Goal: Book appointment/travel/reservation

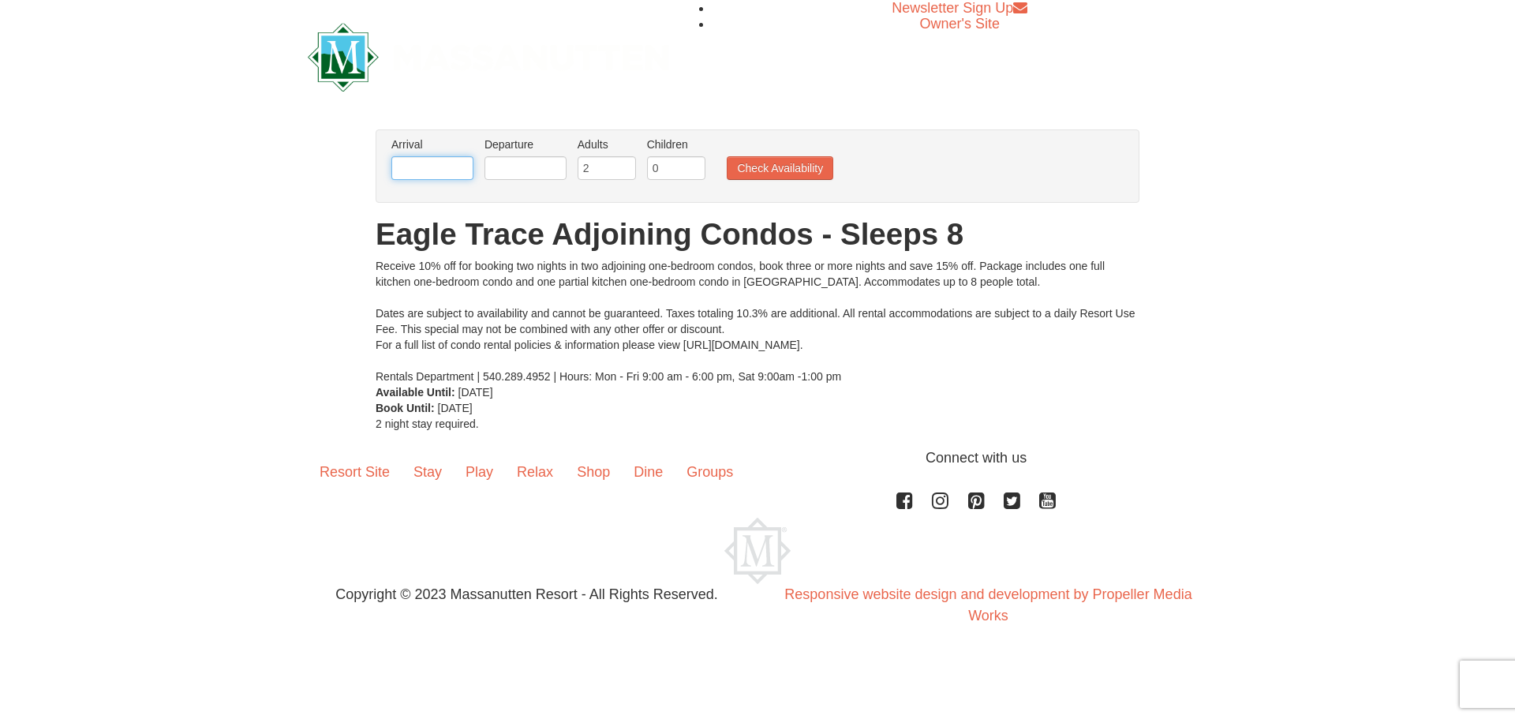
click at [443, 170] on input "text" at bounding box center [432, 168] width 82 height 24
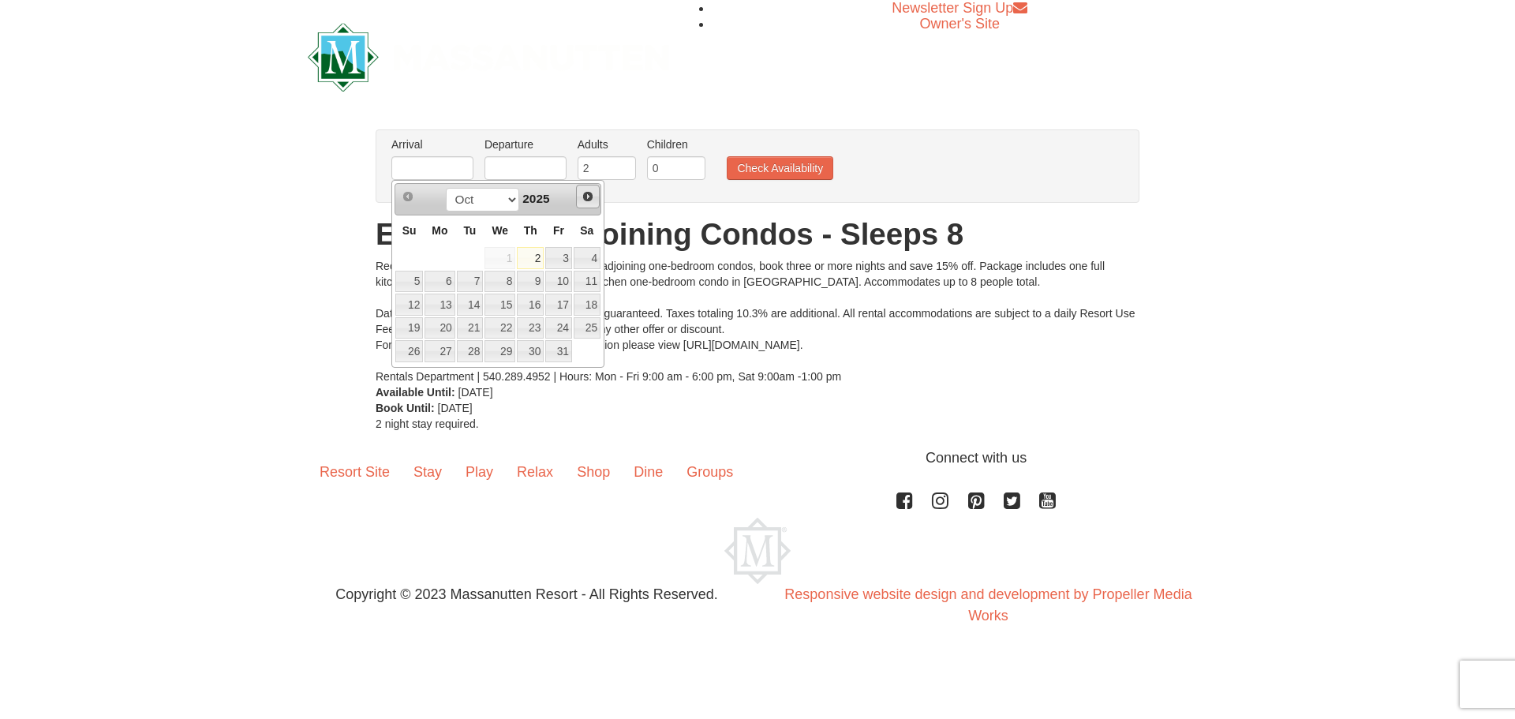
click at [586, 195] on span "Next" at bounding box center [587, 196] width 13 height 13
click at [495, 348] on link "26" at bounding box center [499, 351] width 31 height 22
type input "[DATE]"
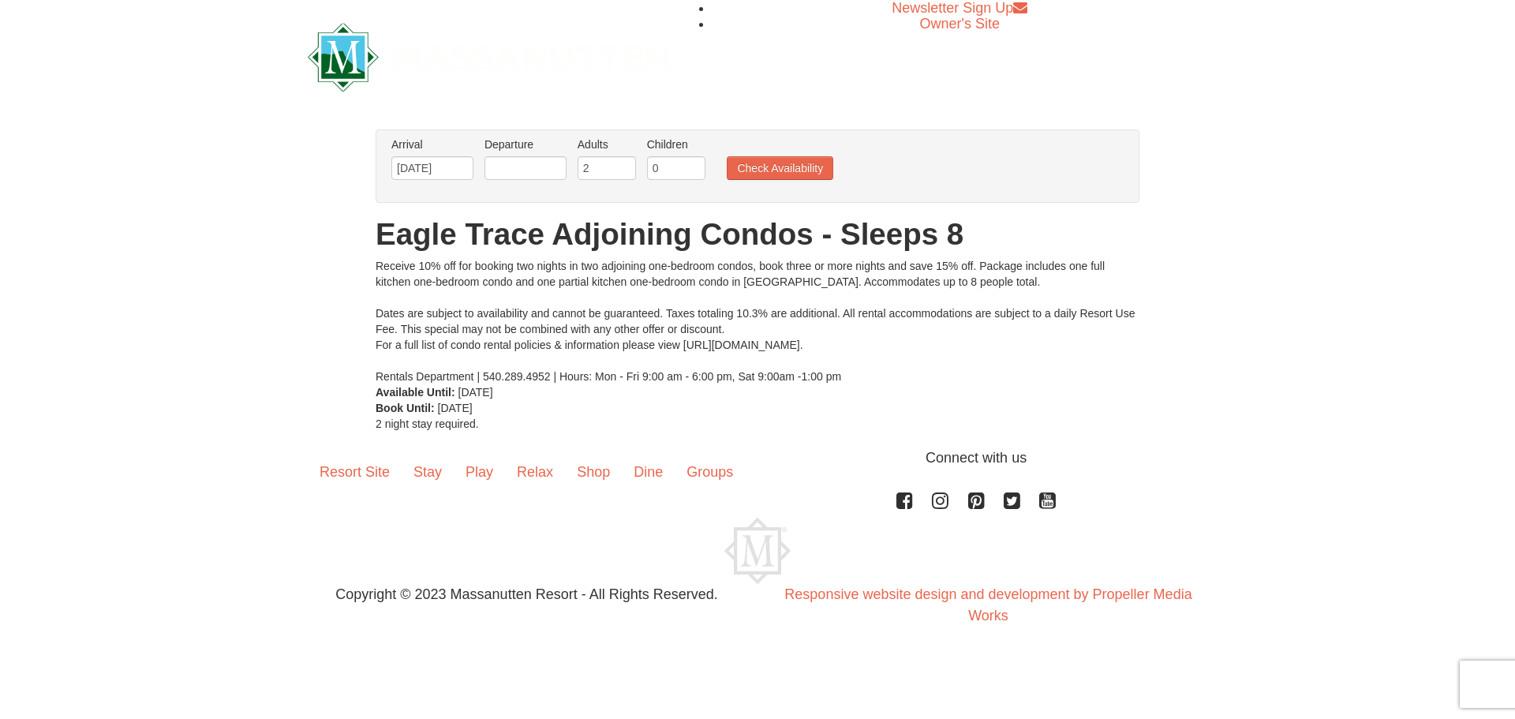
click at [553, 155] on li "Departure Please format dates MM/DD/YYYY Please format dates MM/DD/YYYY" at bounding box center [525, 161] width 90 height 51
click at [552, 159] on input "text" at bounding box center [525, 168] width 82 height 24
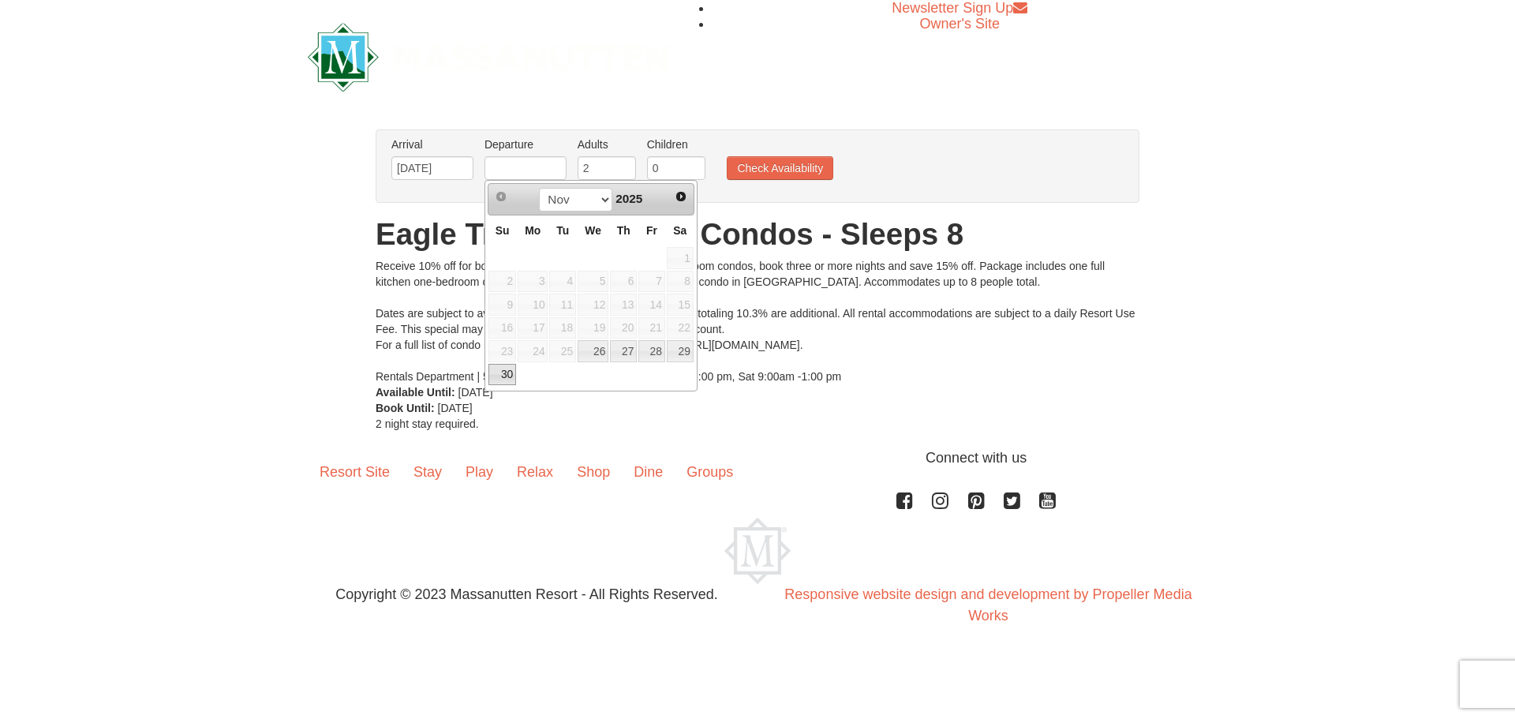
click at [510, 373] on link "30" at bounding box center [502, 375] width 28 height 22
type input "[DATE]"
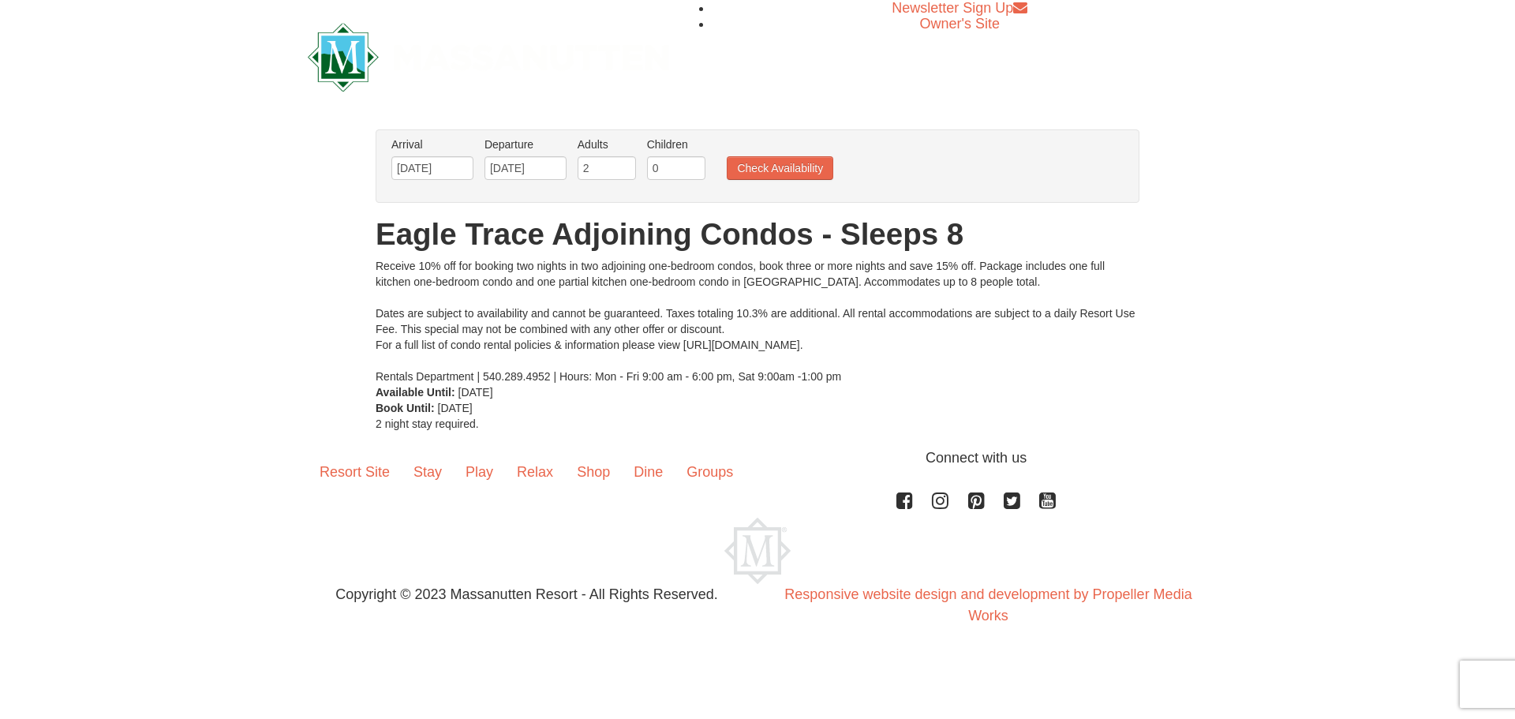
drag, startPoint x: 639, startPoint y: 153, endPoint x: 635, endPoint y: 173, distance: 20.1
click at [639, 162] on li "Adults Please format dates MM/DD/YYYY 2" at bounding box center [606, 161] width 66 height 51
type input "3"
click at [628, 160] on input "3" at bounding box center [606, 168] width 58 height 24
click at [657, 163] on input "0" at bounding box center [676, 168] width 58 height 24
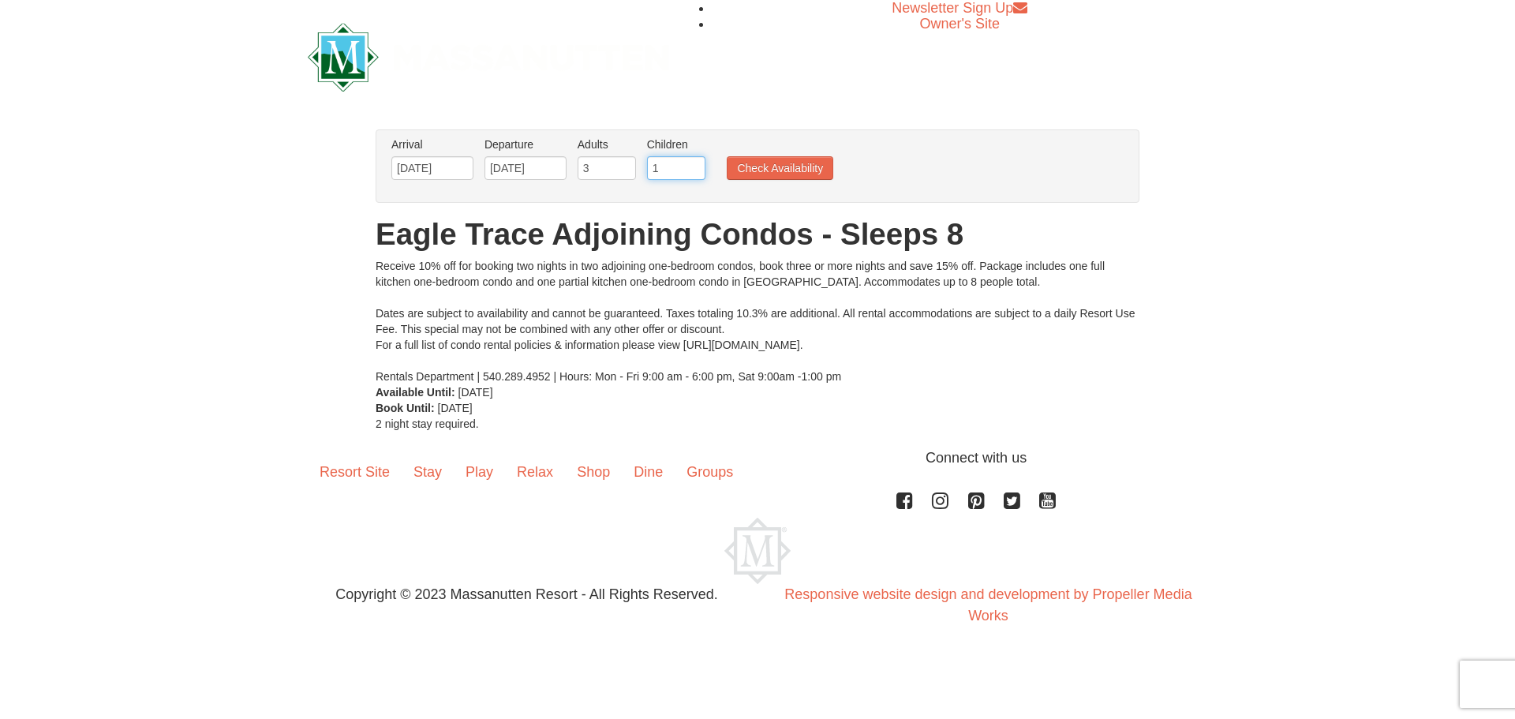
click at [693, 163] on input "1" at bounding box center [676, 168] width 58 height 24
type input "2"
click at [693, 163] on input "2" at bounding box center [676, 168] width 58 height 24
click at [757, 163] on button "Check Availability" at bounding box center [780, 168] width 106 height 24
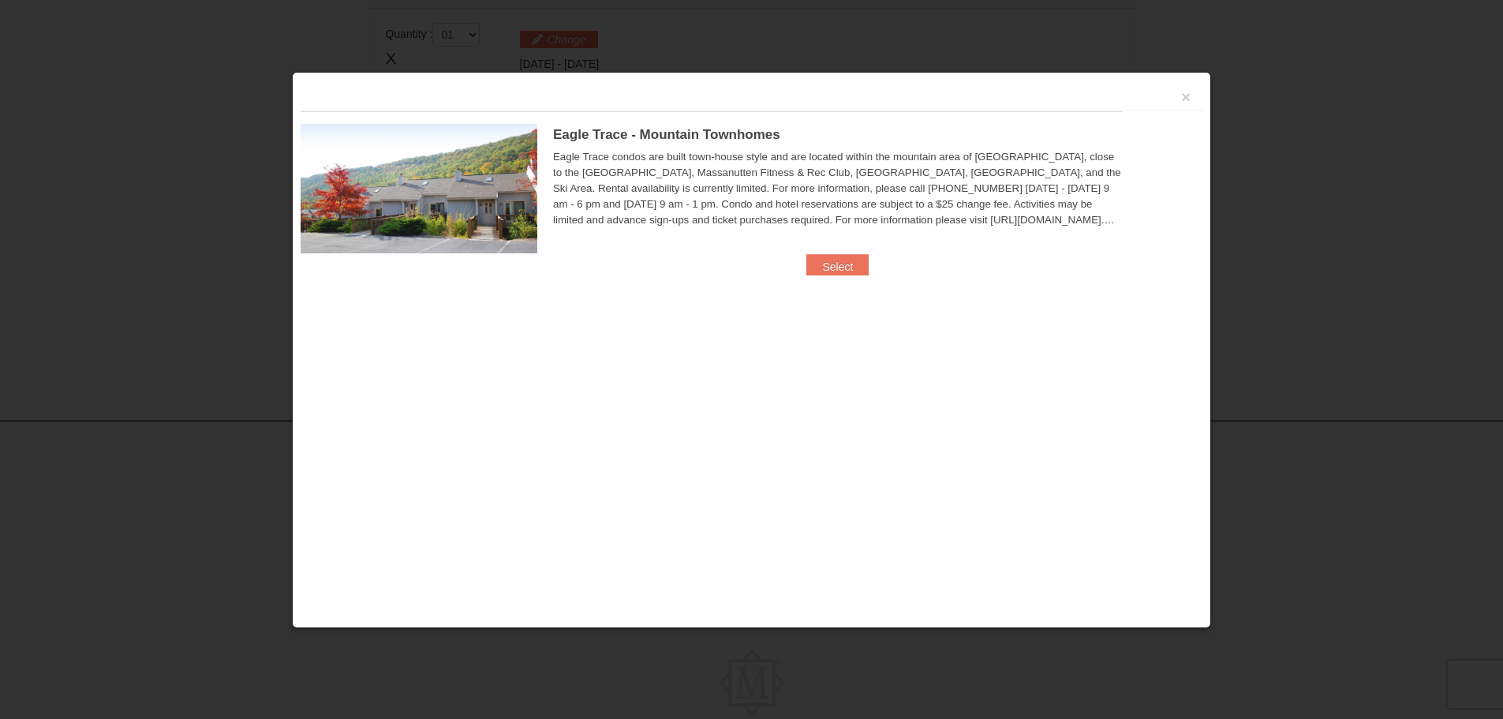
scroll to position [483, 0]
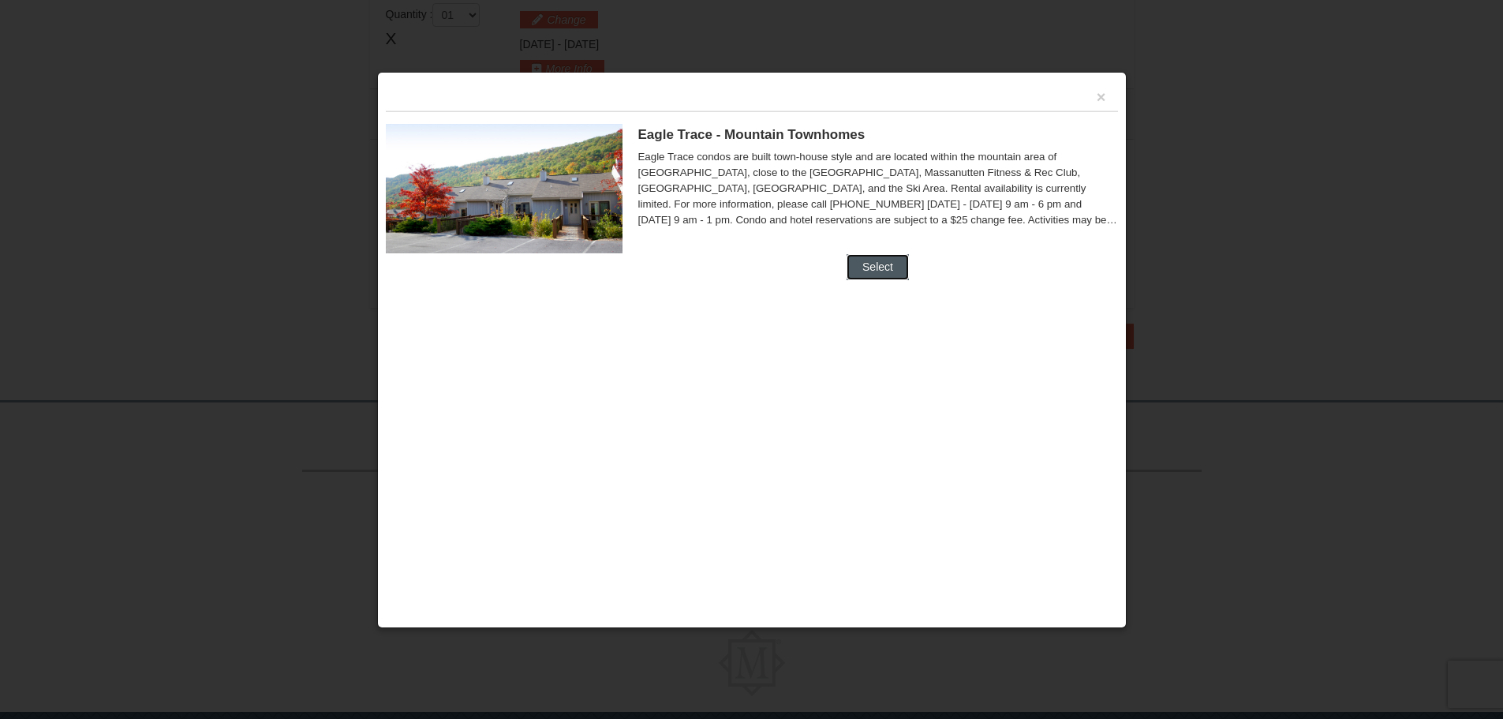
click at [891, 269] on button "Select" at bounding box center [877, 266] width 62 height 25
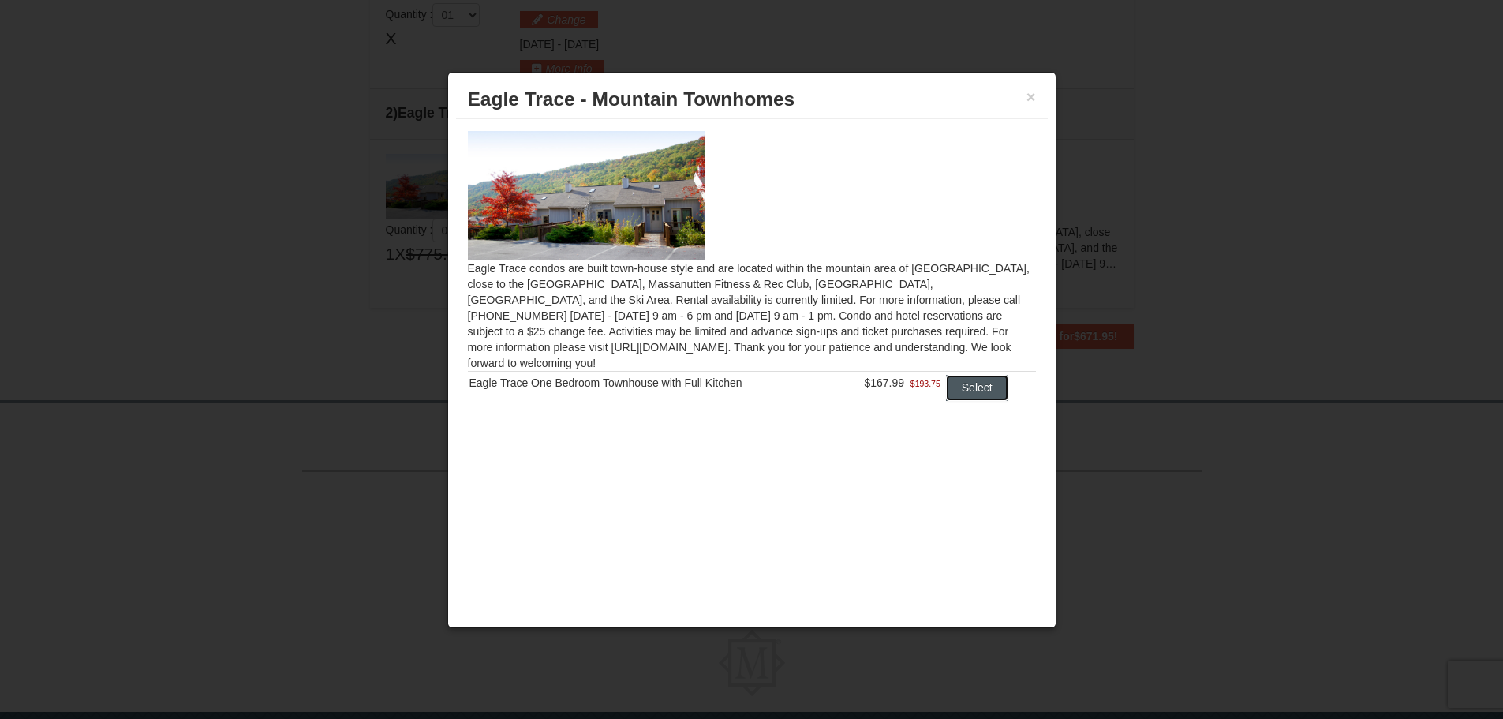
click at [977, 375] on button "Select" at bounding box center [977, 387] width 62 height 25
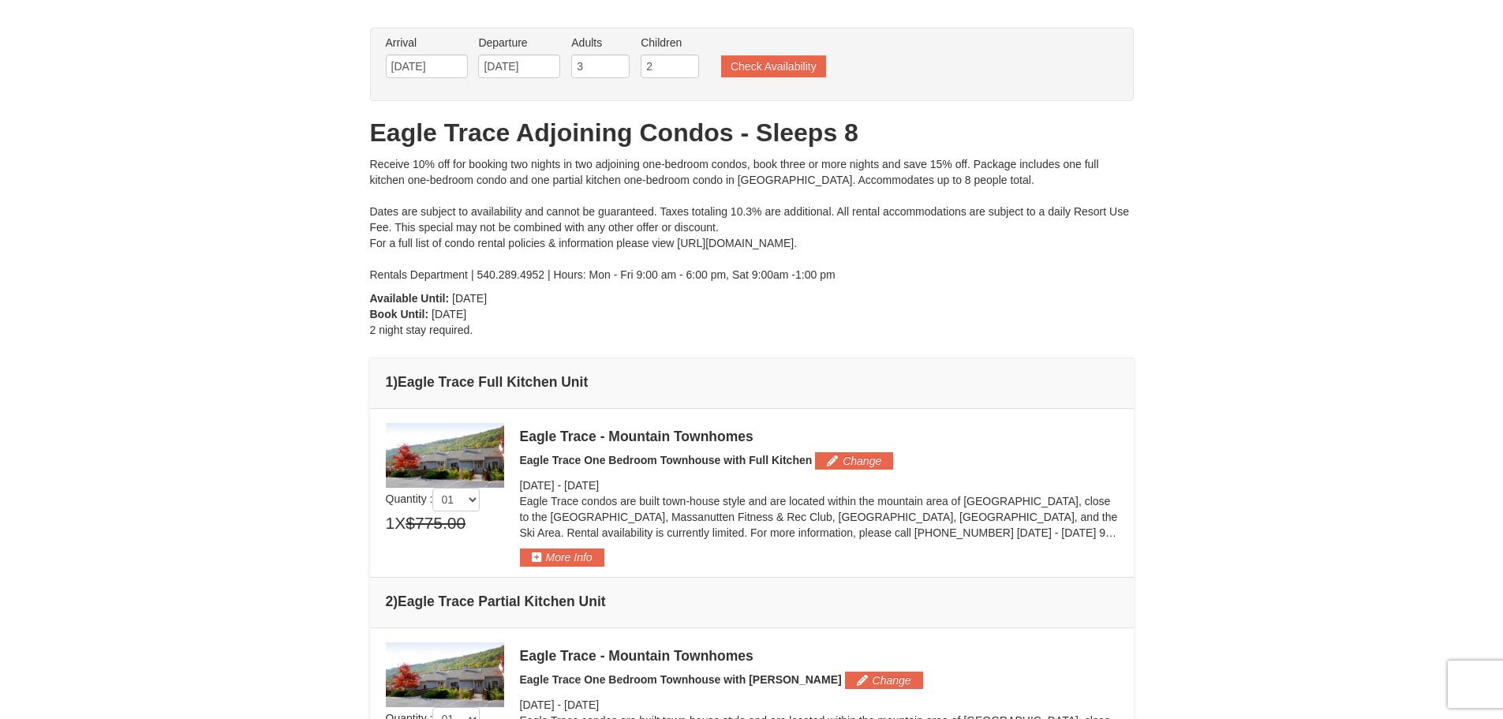
scroll to position [0, 0]
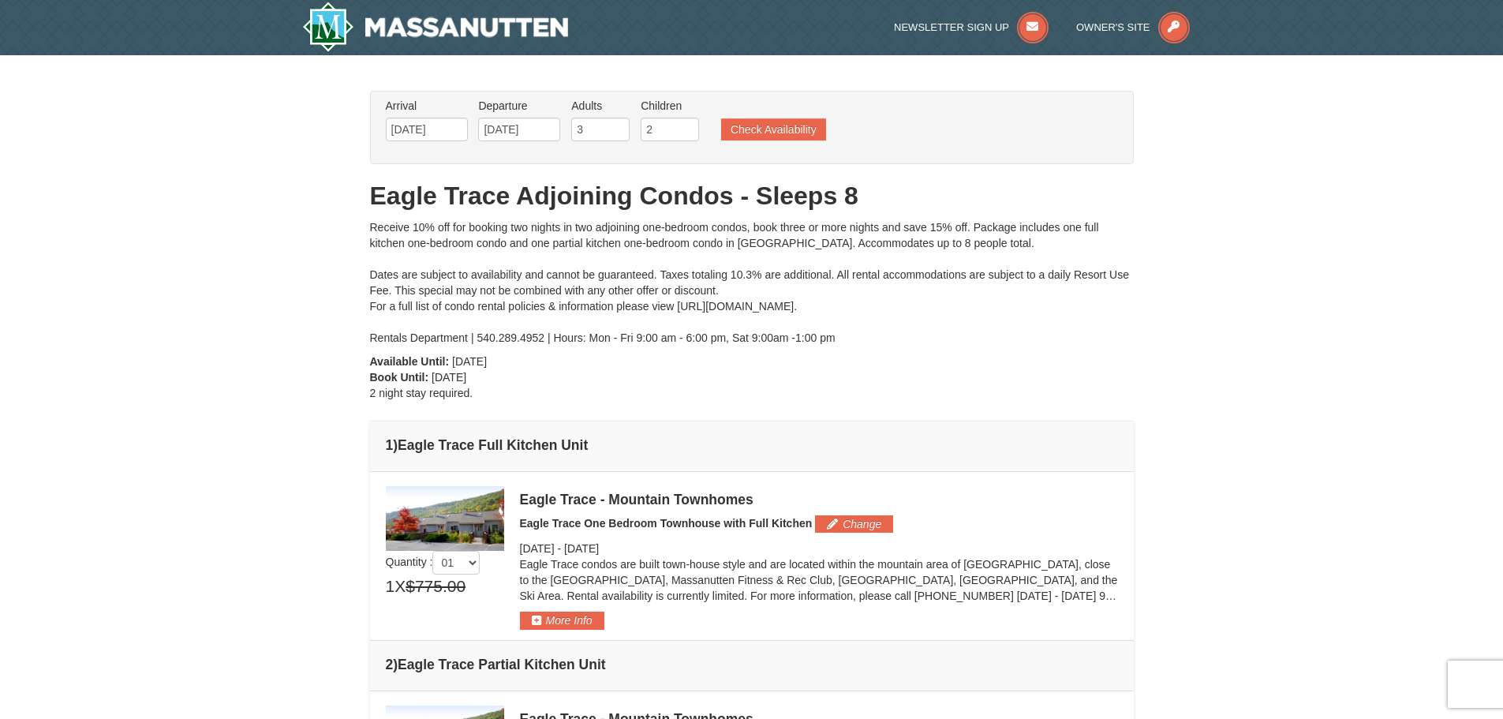
click at [555, 243] on div "Receive 10% off for booking two nights in two adjoining one-bedroom condos, boo…" at bounding box center [752, 282] width 764 height 126
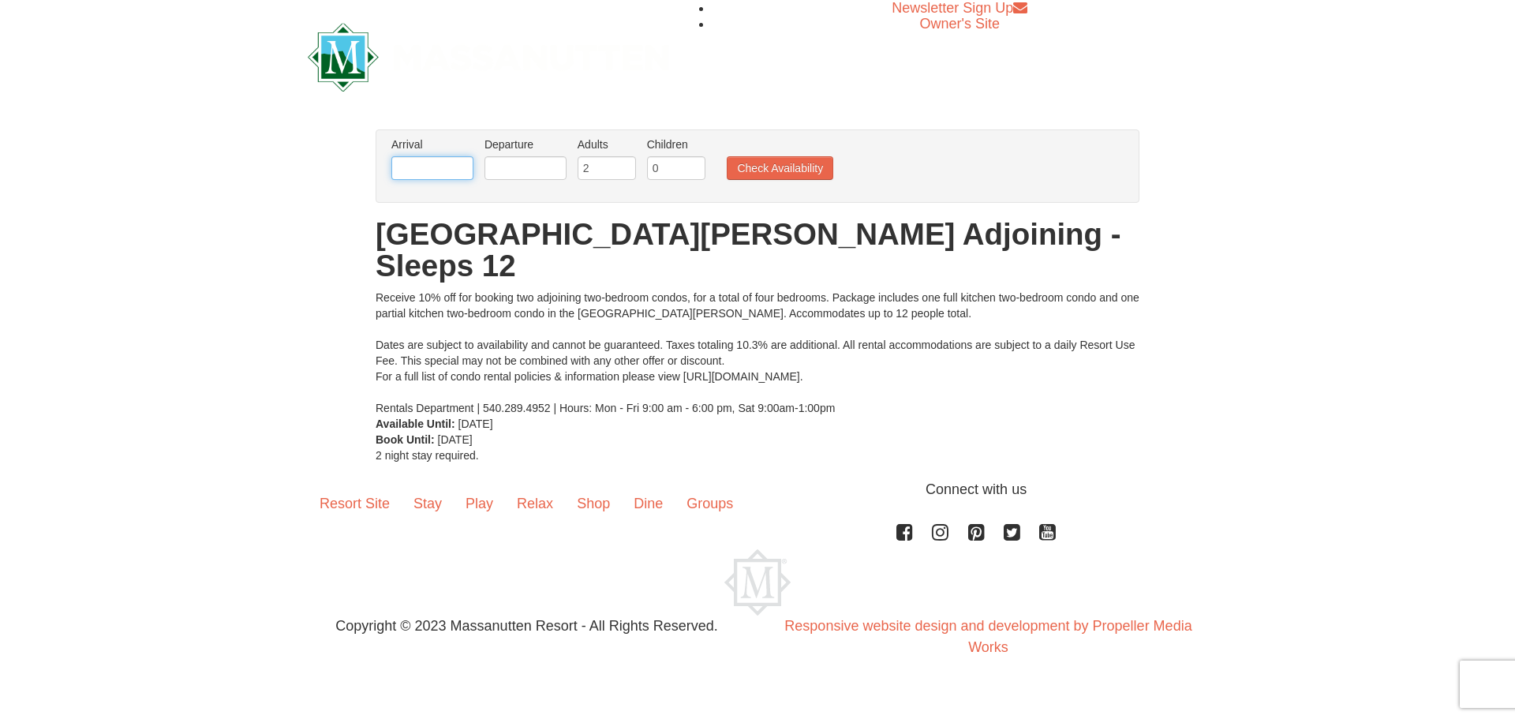
click at [455, 171] on input "text" at bounding box center [432, 168] width 82 height 24
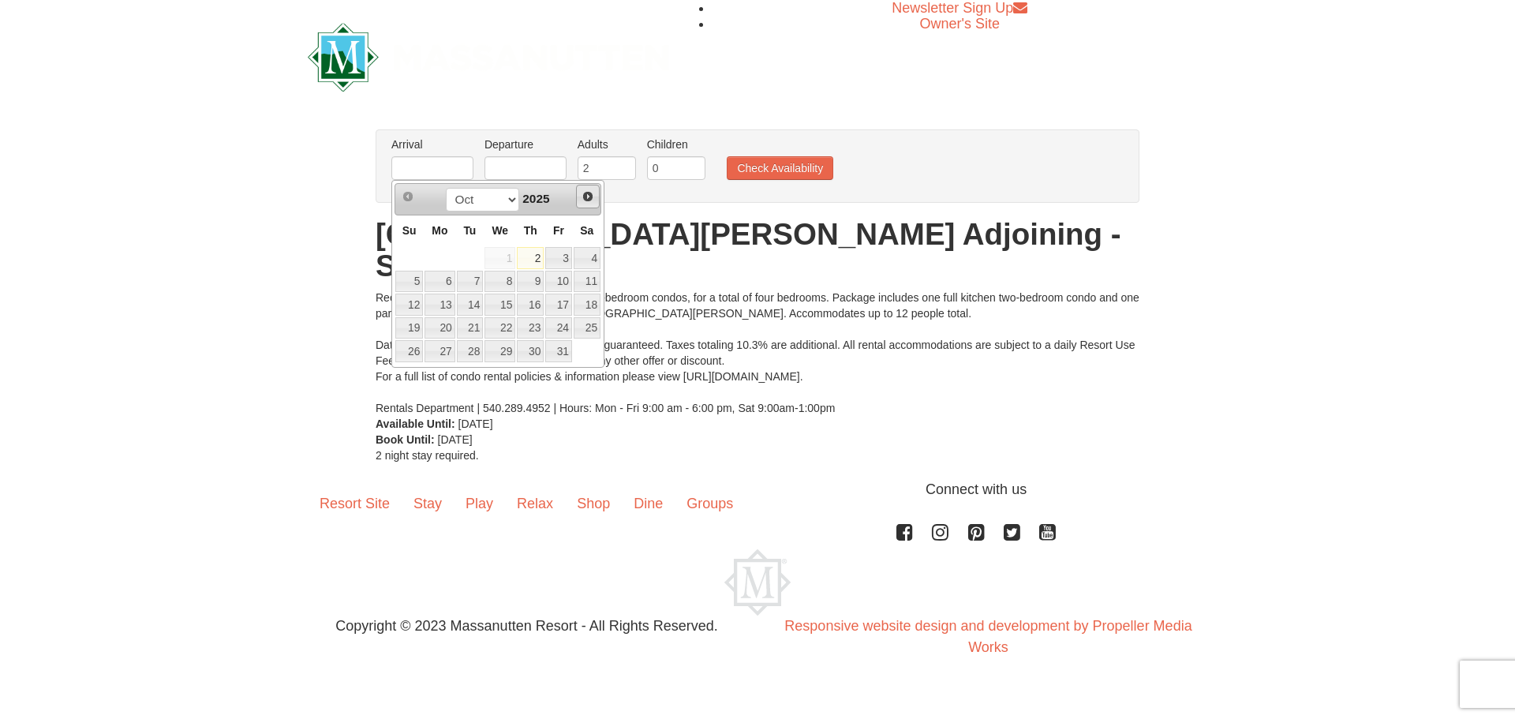
click at [592, 203] on span "Next" at bounding box center [587, 196] width 13 height 13
click at [488, 352] on link "26" at bounding box center [499, 351] width 31 height 22
type input "[DATE]"
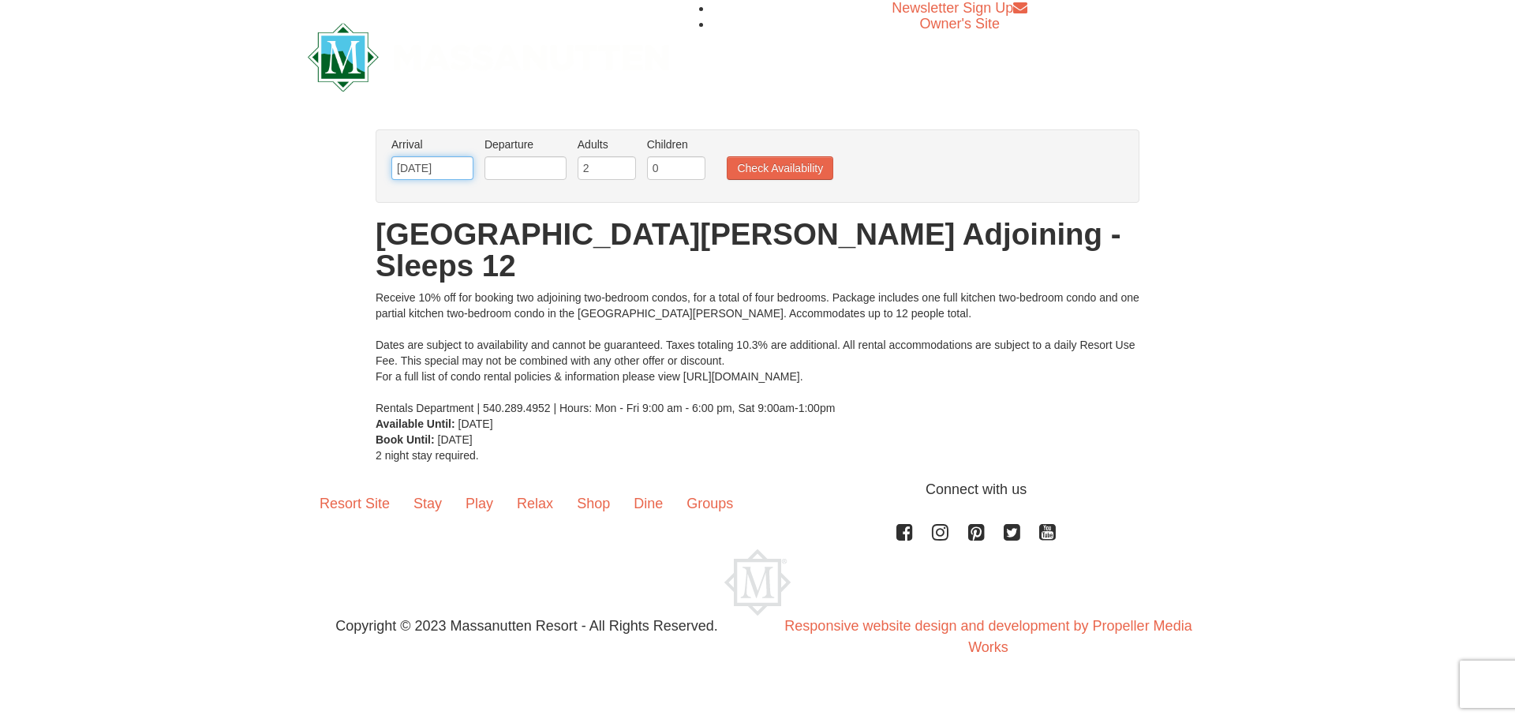
click at [444, 161] on input "[DATE]" at bounding box center [432, 168] width 82 height 24
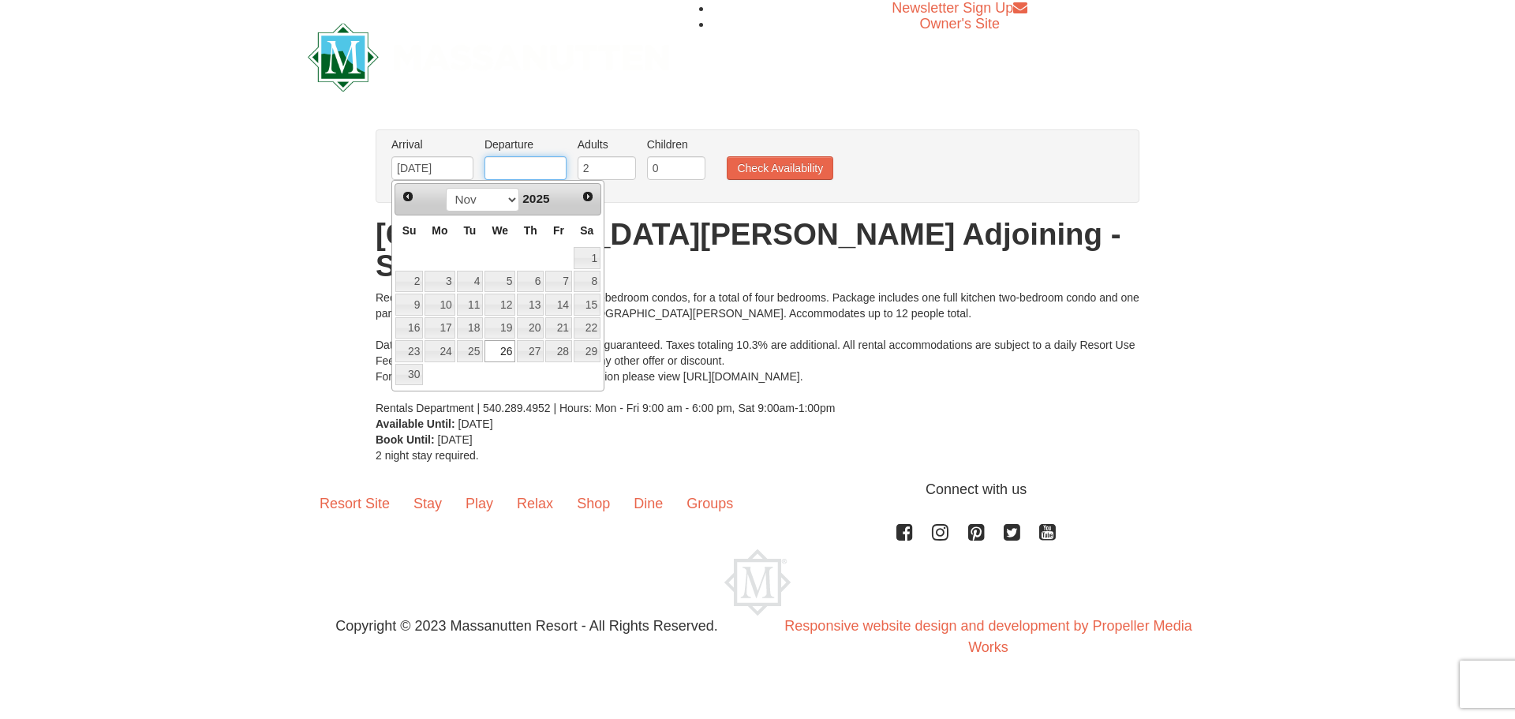
click at [507, 163] on input "text" at bounding box center [525, 168] width 82 height 24
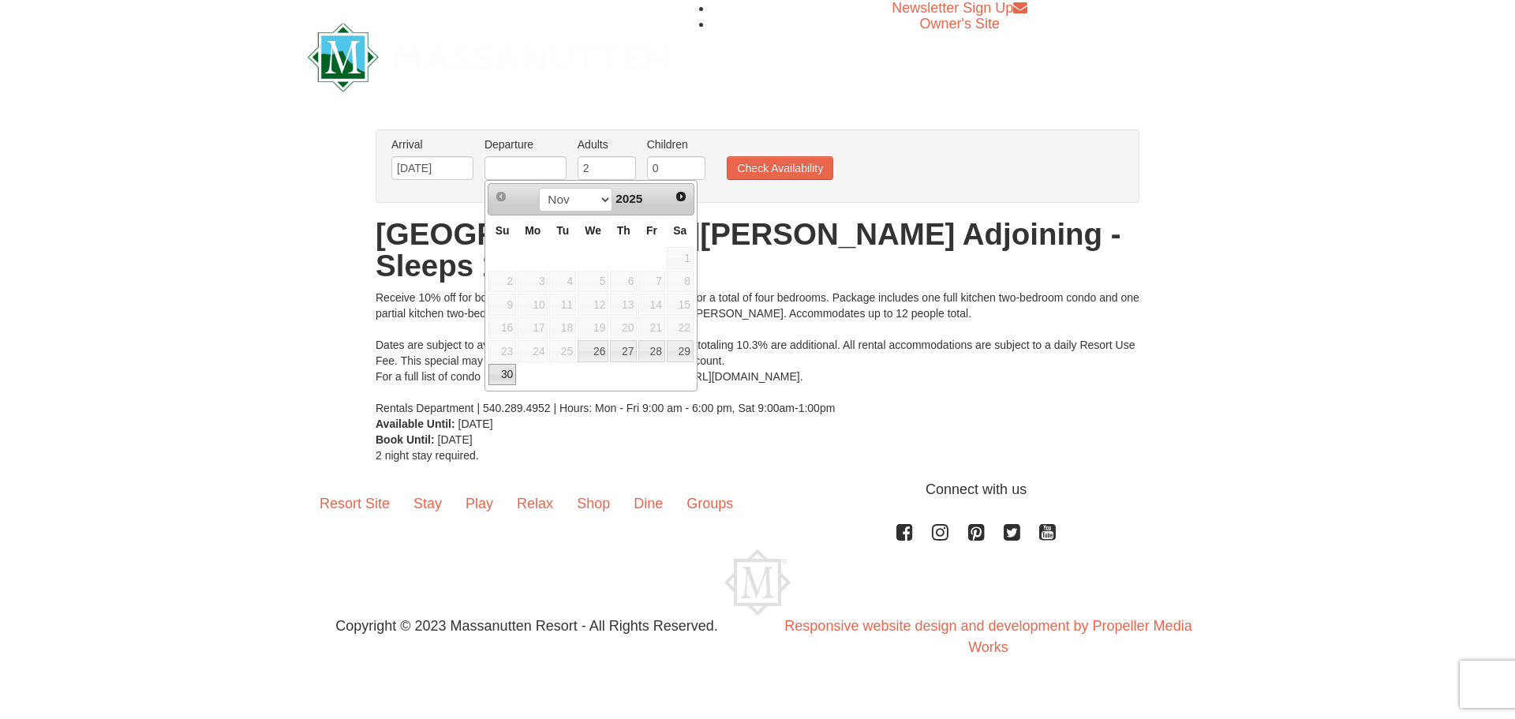
click at [506, 371] on link "30" at bounding box center [502, 375] width 28 height 22
type input "[DATE]"
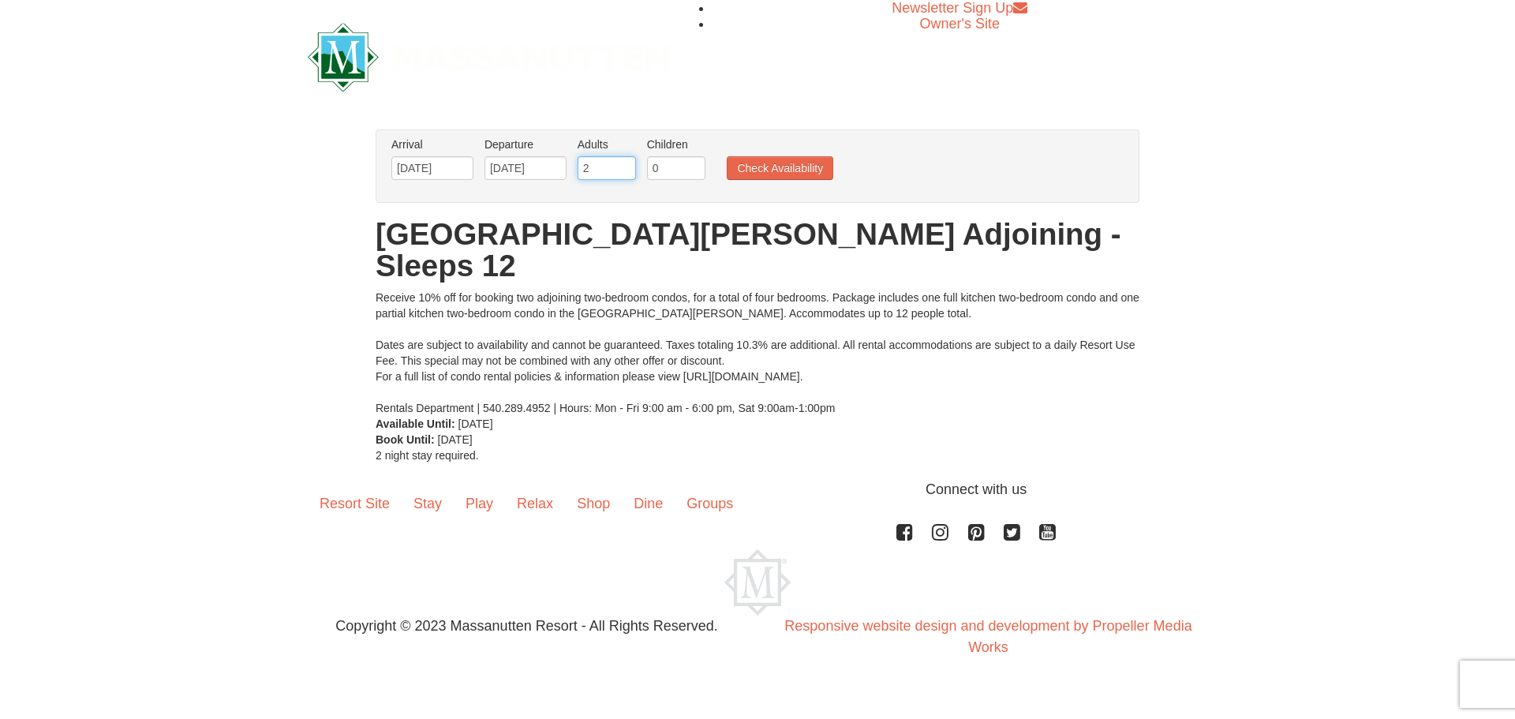
click at [630, 159] on input "2" at bounding box center [606, 168] width 58 height 24
type input "3"
click at [622, 165] on input "3" at bounding box center [606, 168] width 58 height 24
click at [652, 163] on input "0" at bounding box center [676, 168] width 58 height 24
drag, startPoint x: 687, startPoint y: 167, endPoint x: 697, endPoint y: 161, distance: 12.0
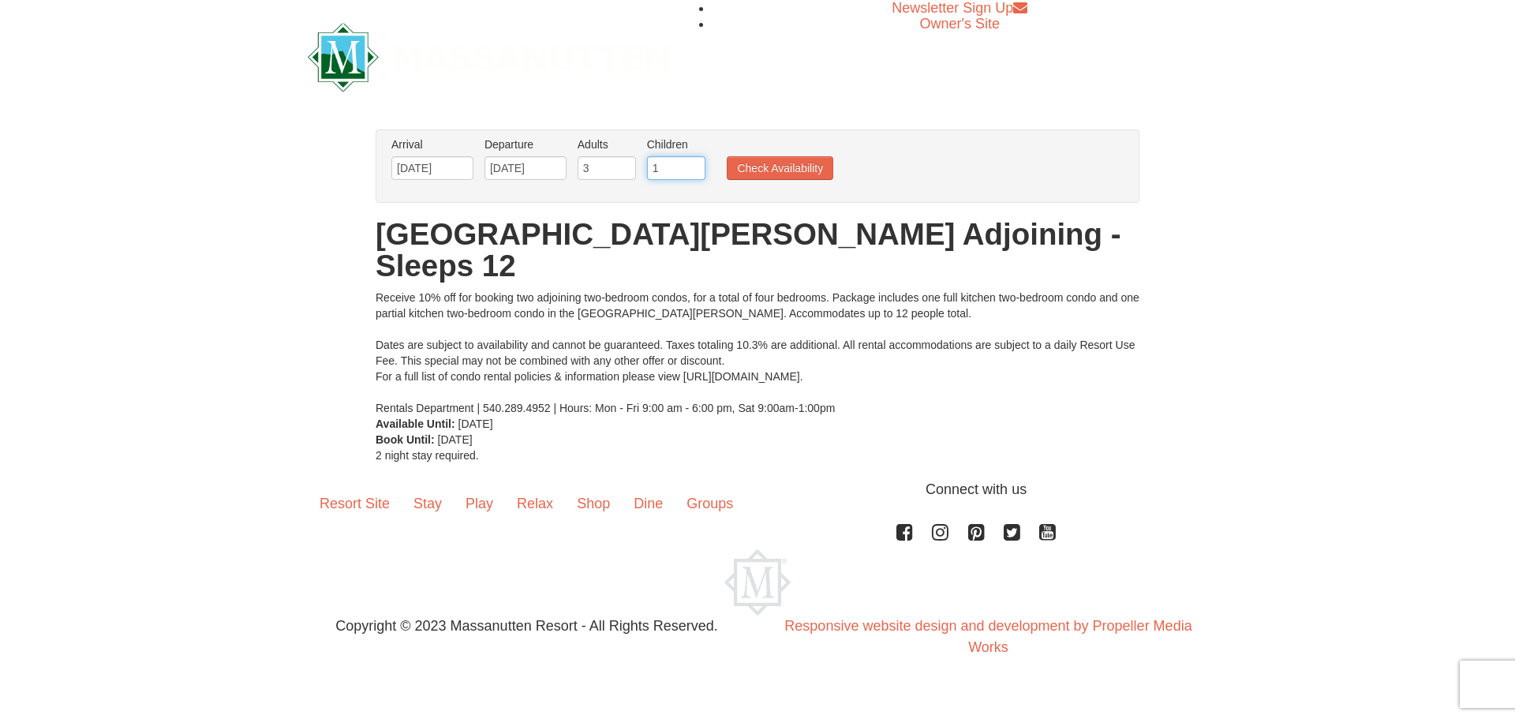
click at [689, 166] on input "1" at bounding box center [676, 168] width 58 height 24
type input "2"
click at [697, 161] on input "2" at bounding box center [676, 168] width 58 height 24
click at [738, 163] on button "Check Availability" at bounding box center [780, 168] width 106 height 24
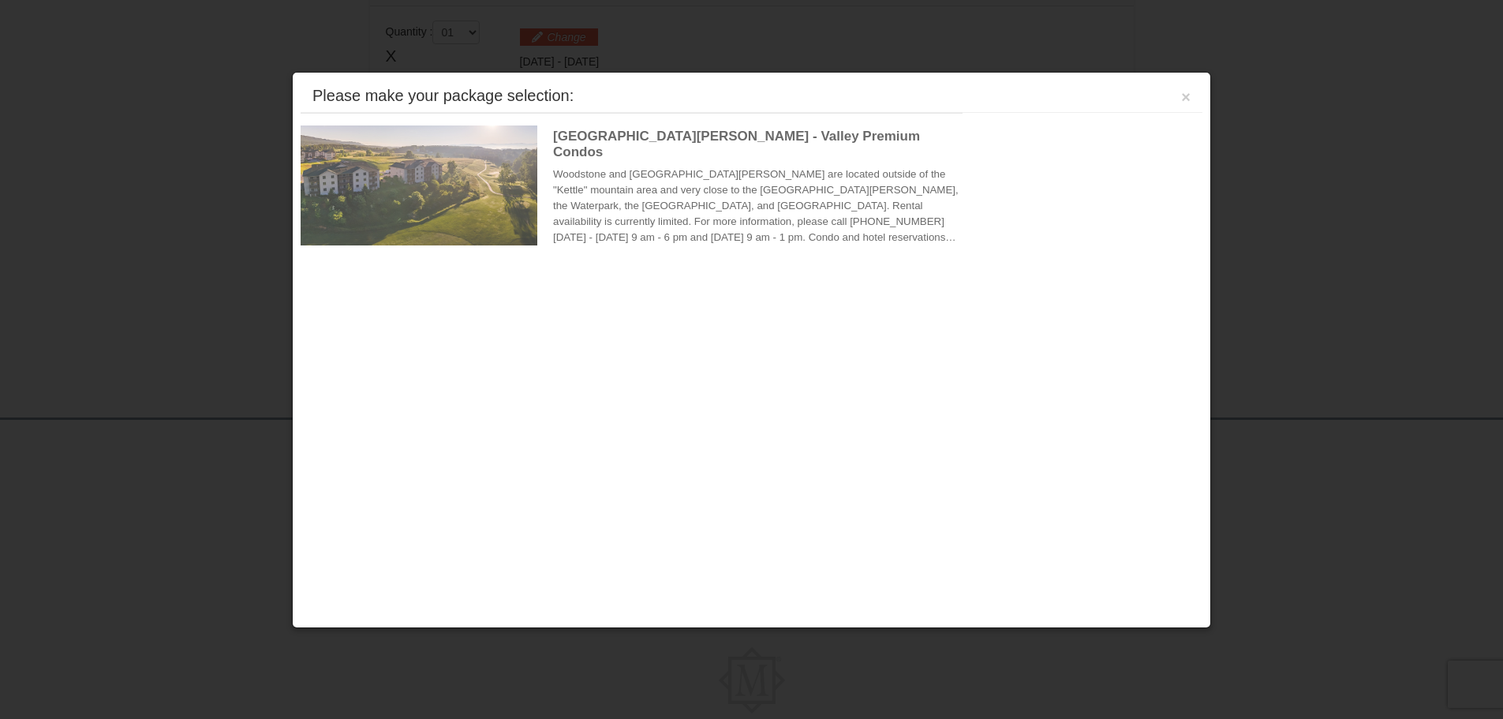
scroll to position [483, 0]
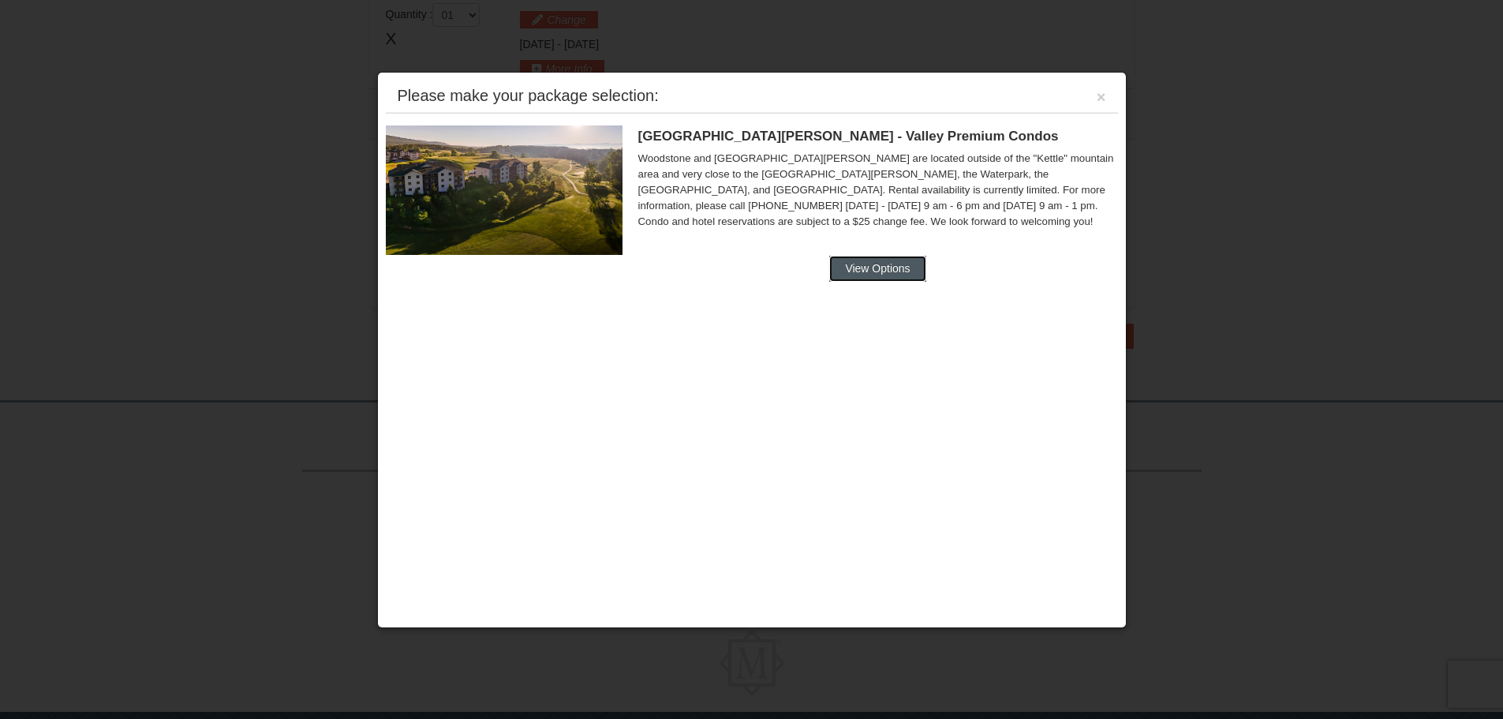
click at [872, 268] on button "View Options" at bounding box center [877, 268] width 96 height 25
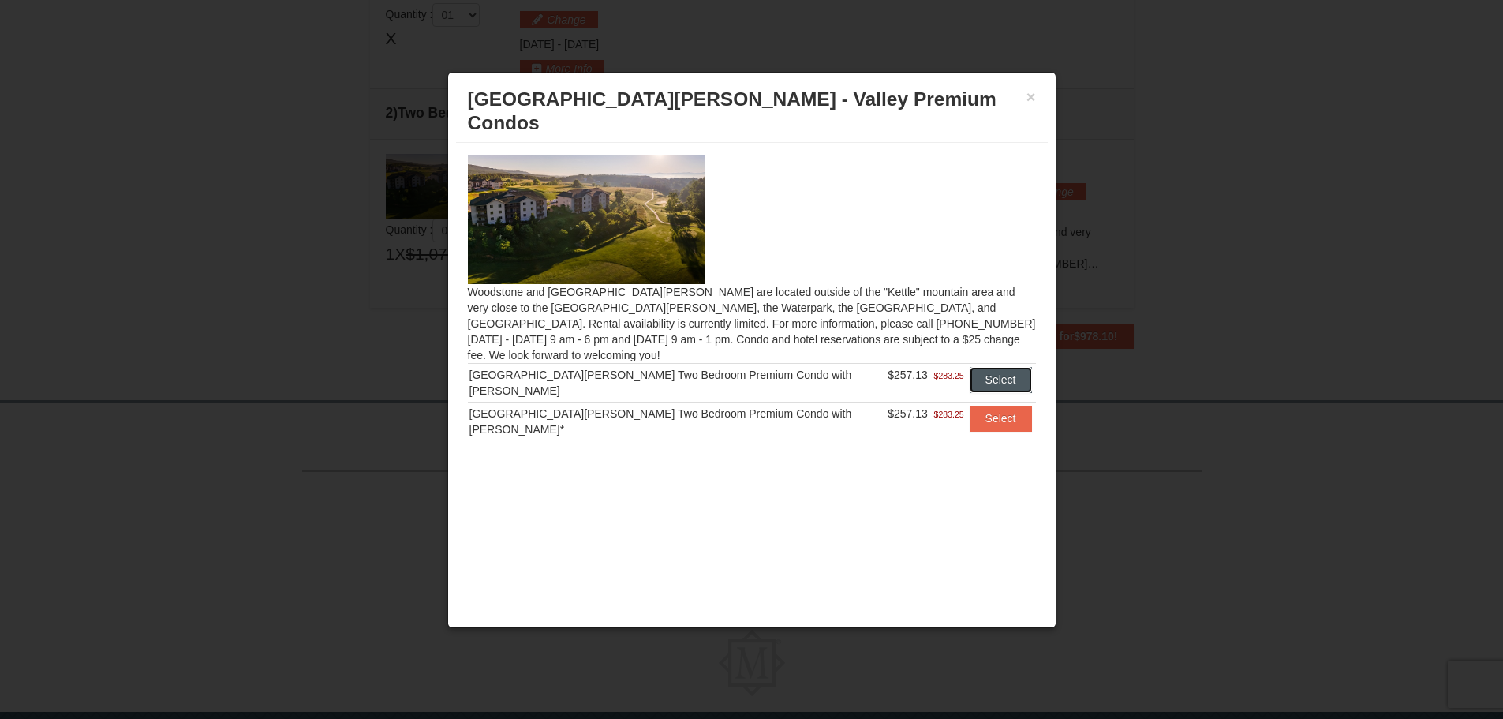
click at [970, 367] on button "Select" at bounding box center [1001, 379] width 62 height 25
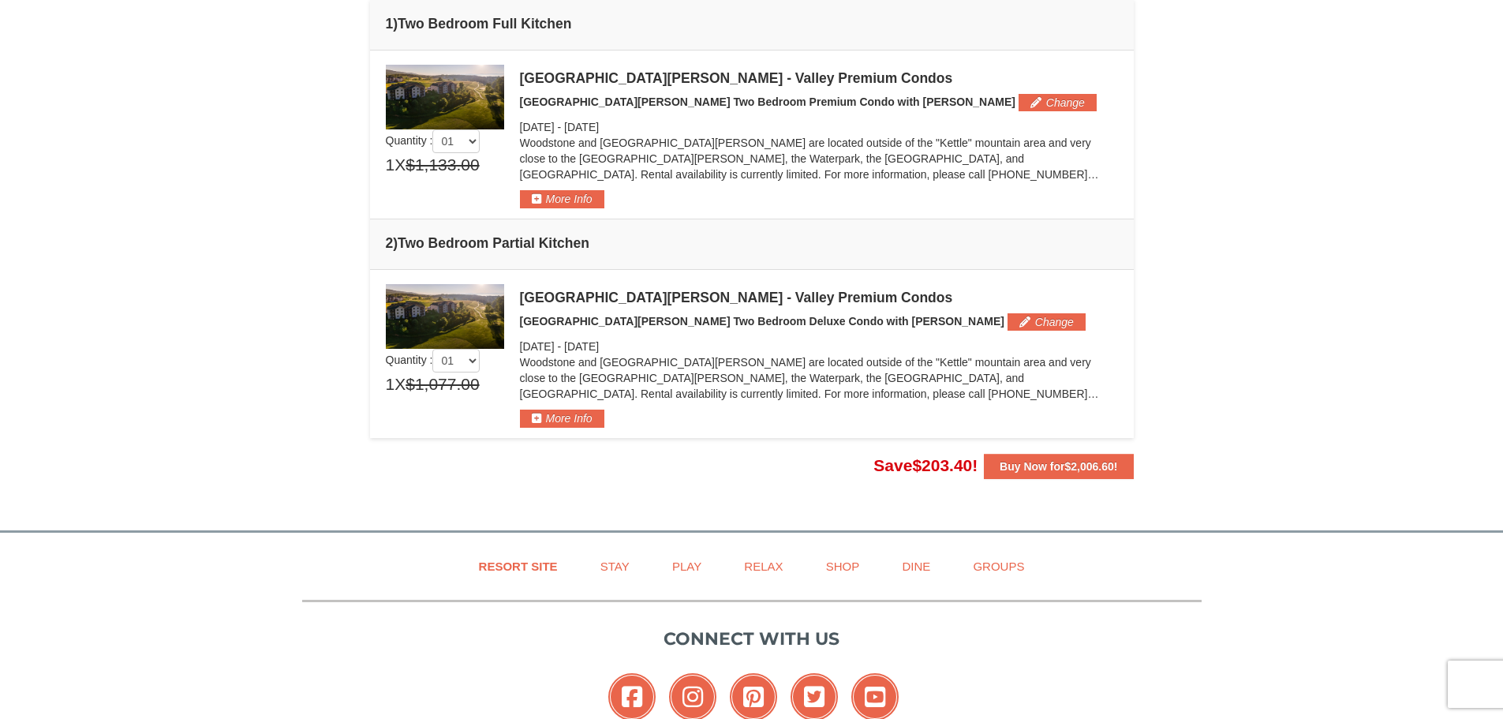
scroll to position [325, 0]
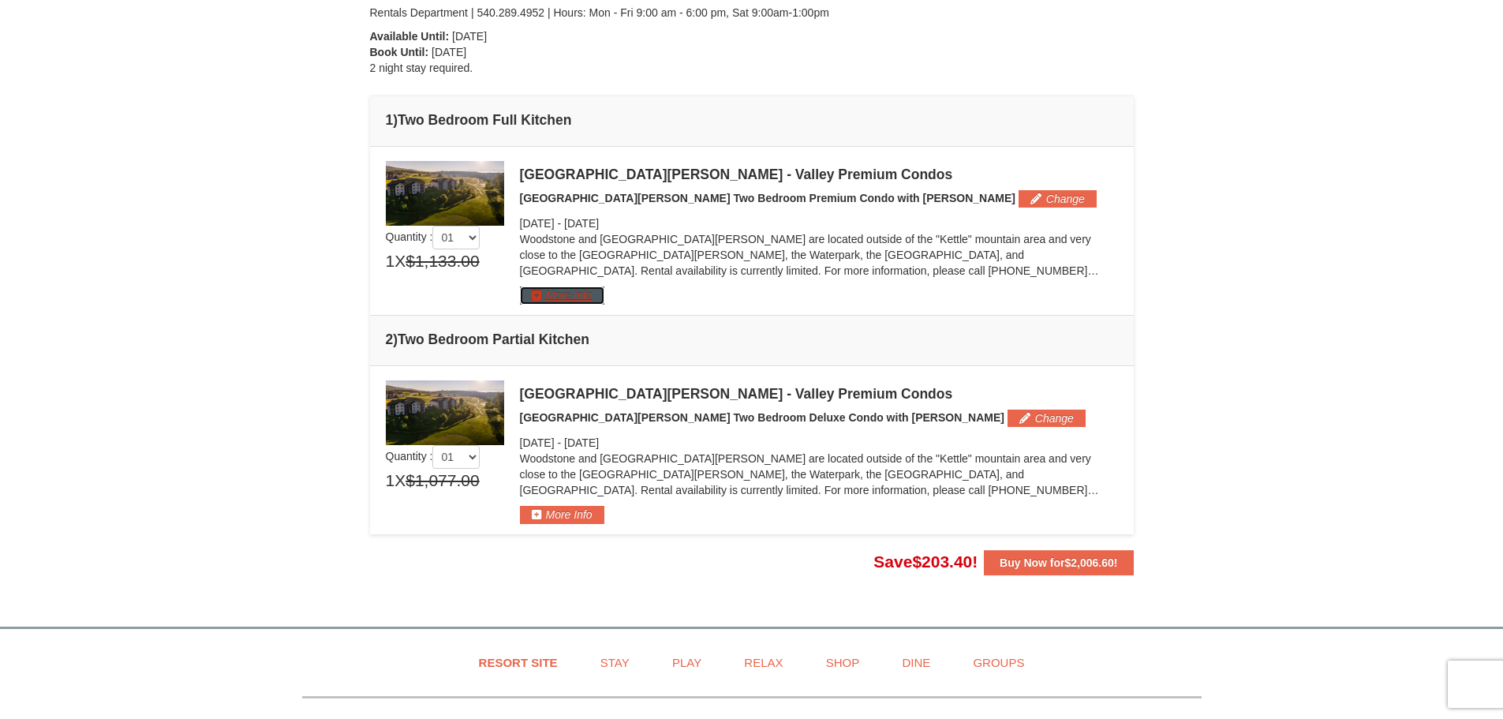
click at [532, 292] on button "More Info" at bounding box center [562, 294] width 84 height 17
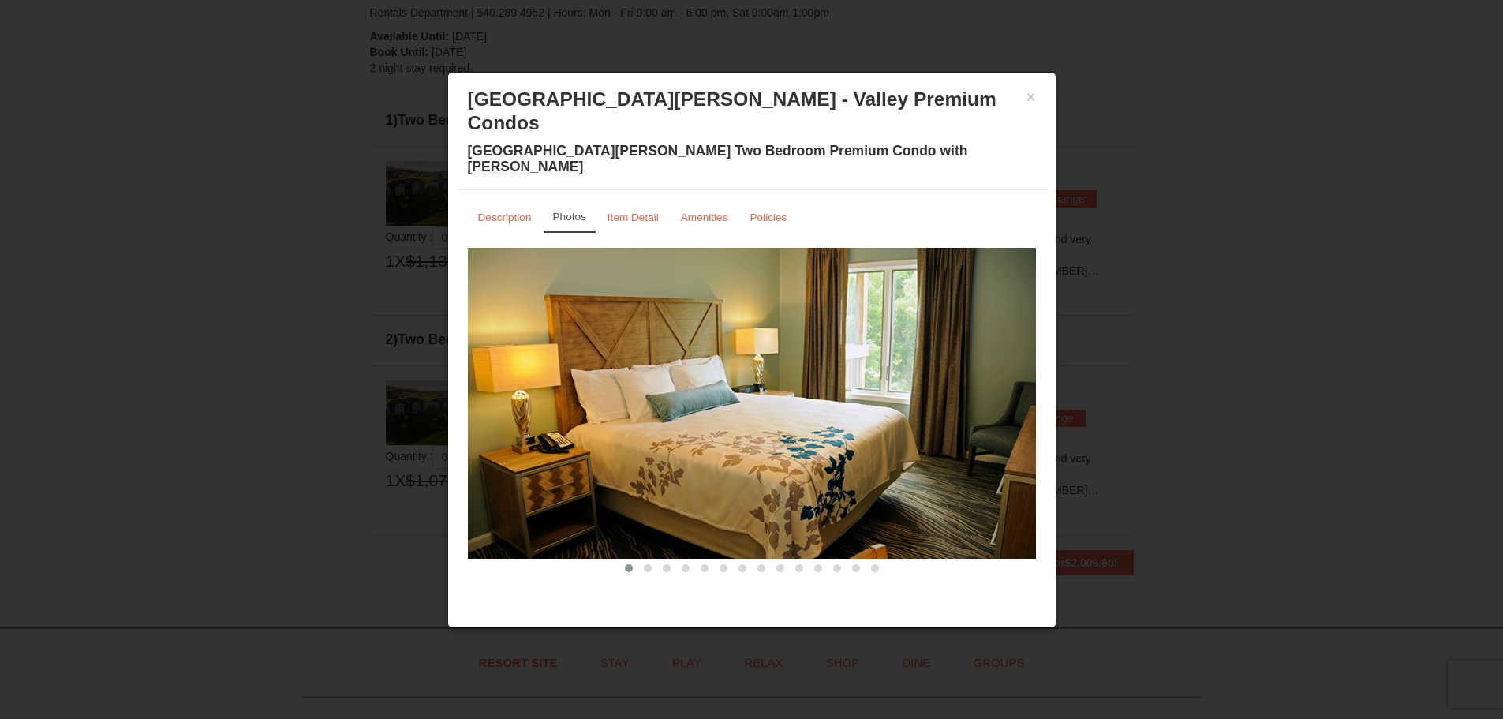
click at [934, 377] on img at bounding box center [752, 403] width 568 height 311
click at [988, 369] on img at bounding box center [752, 403] width 568 height 311
click at [1024, 355] on img at bounding box center [752, 403] width 568 height 311
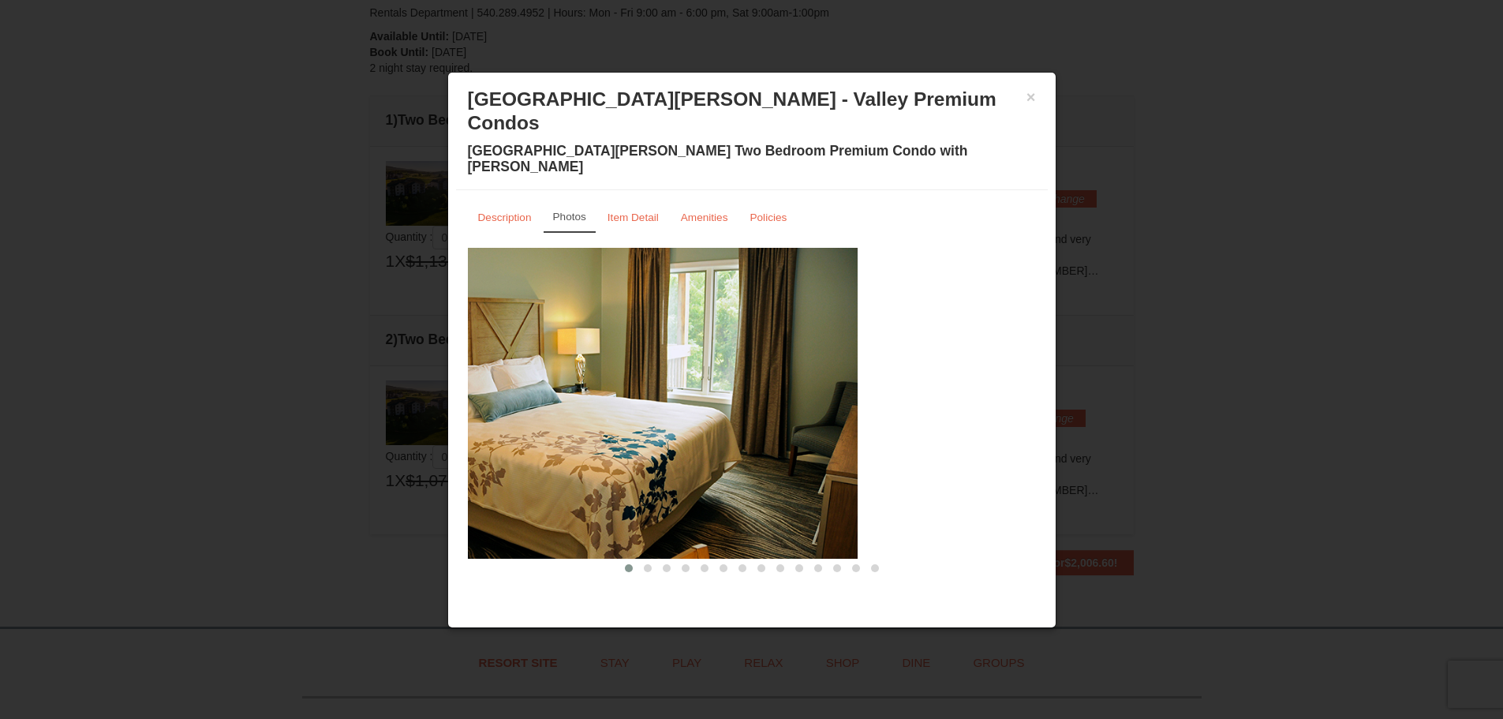
drag, startPoint x: 1014, startPoint y: 361, endPoint x: 831, endPoint y: 356, distance: 182.3
click at [831, 356] on img at bounding box center [574, 403] width 568 height 311
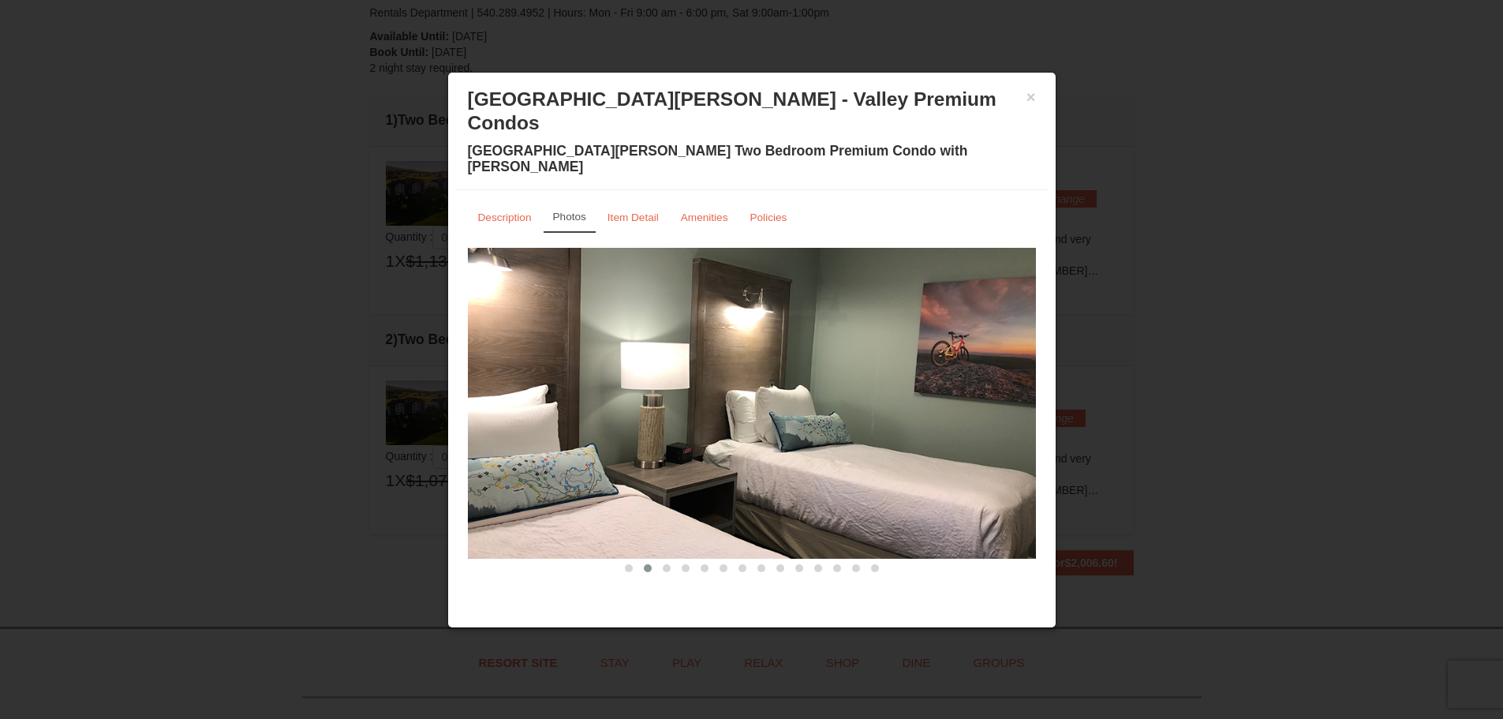
click at [698, 354] on img at bounding box center [752, 403] width 568 height 311
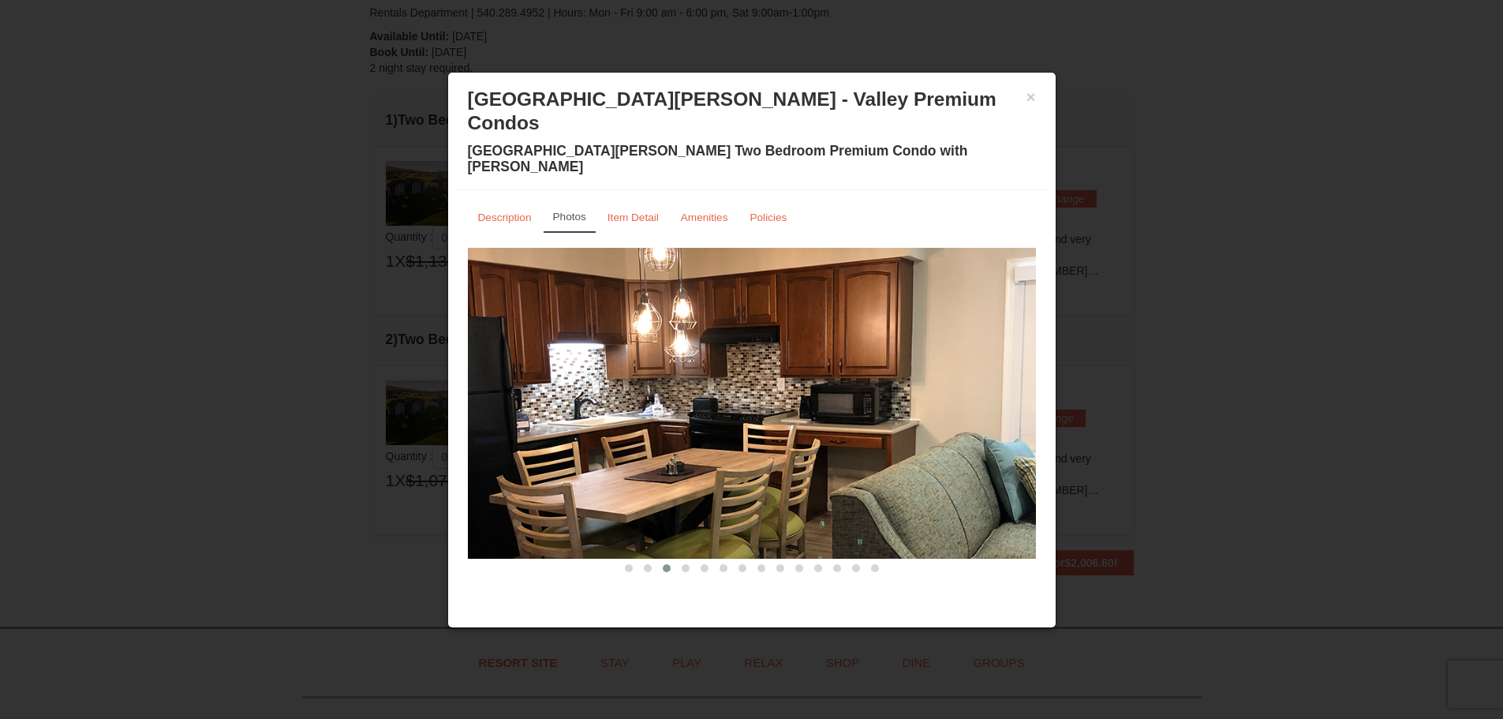
drag, startPoint x: 885, startPoint y: 355, endPoint x: 671, endPoint y: 349, distance: 213.9
click at [671, 349] on img at bounding box center [752, 403] width 568 height 311
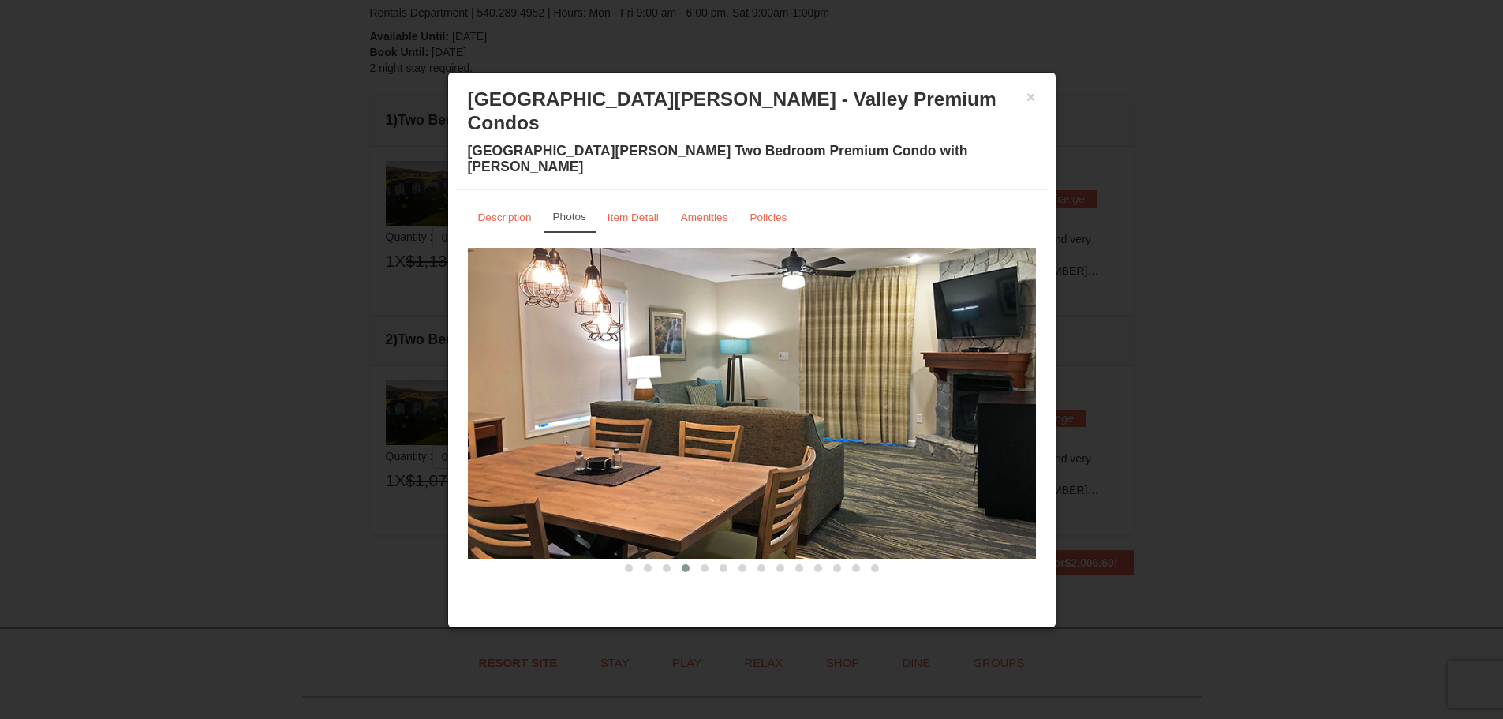
click at [647, 348] on img at bounding box center [752, 403] width 568 height 311
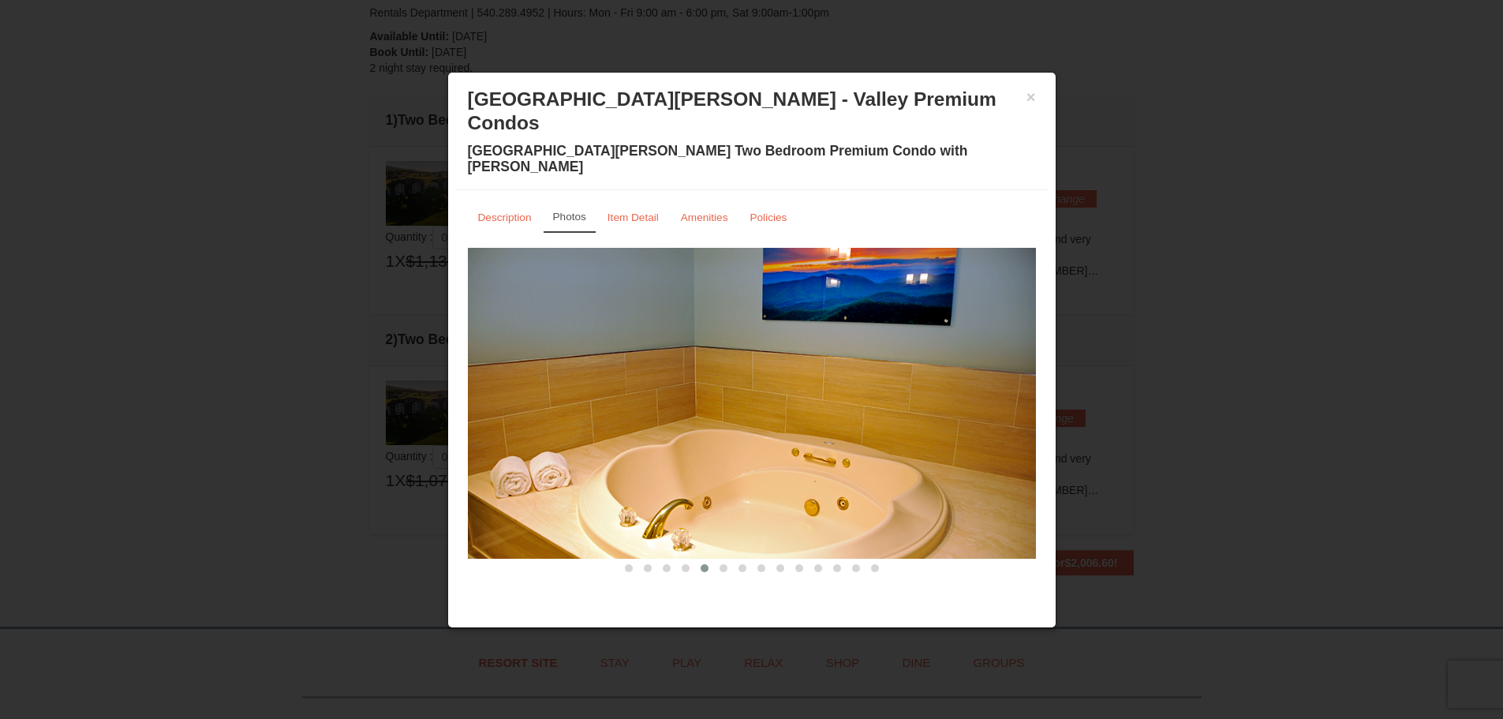
click at [671, 349] on img at bounding box center [752, 403] width 568 height 311
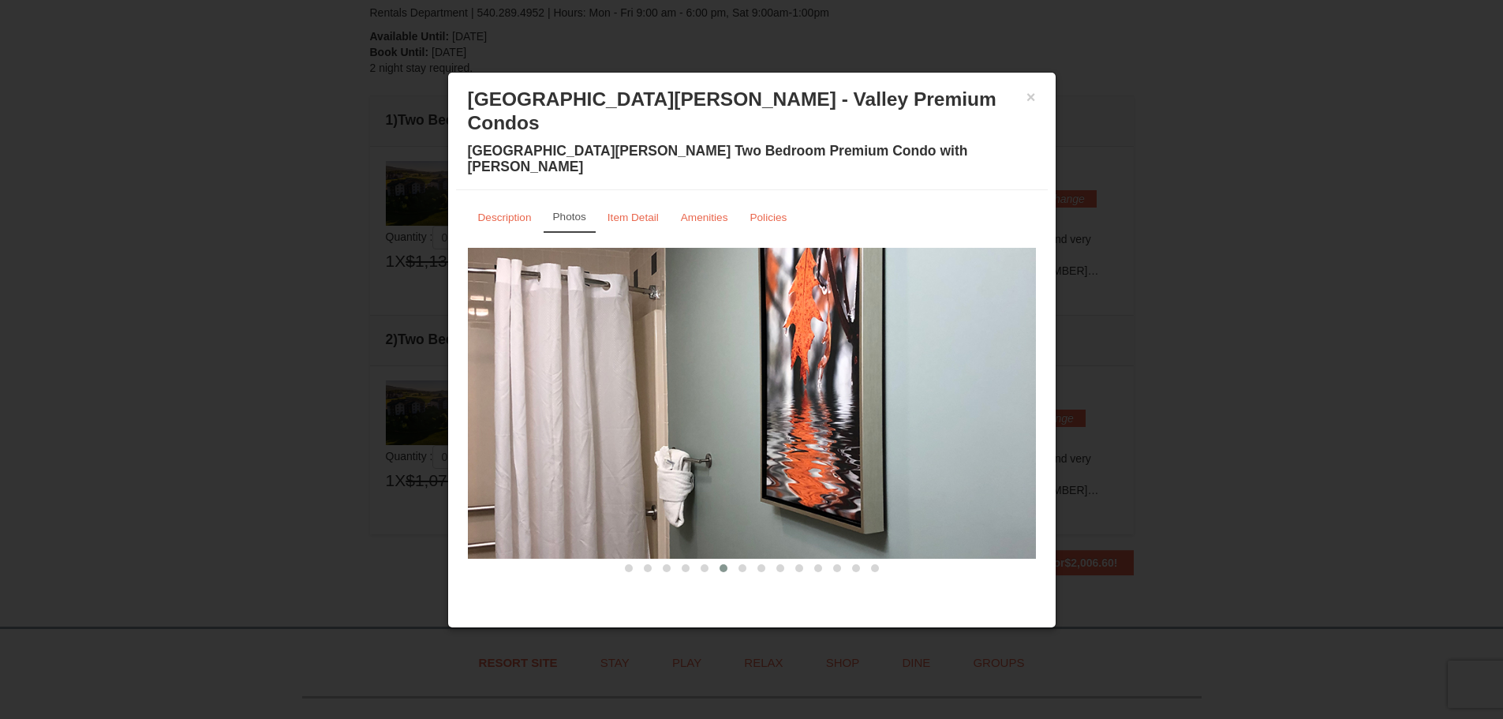
drag, startPoint x: 846, startPoint y: 349, endPoint x: 570, endPoint y: 341, distance: 276.2
click at [570, 341] on img at bounding box center [752, 403] width 568 height 311
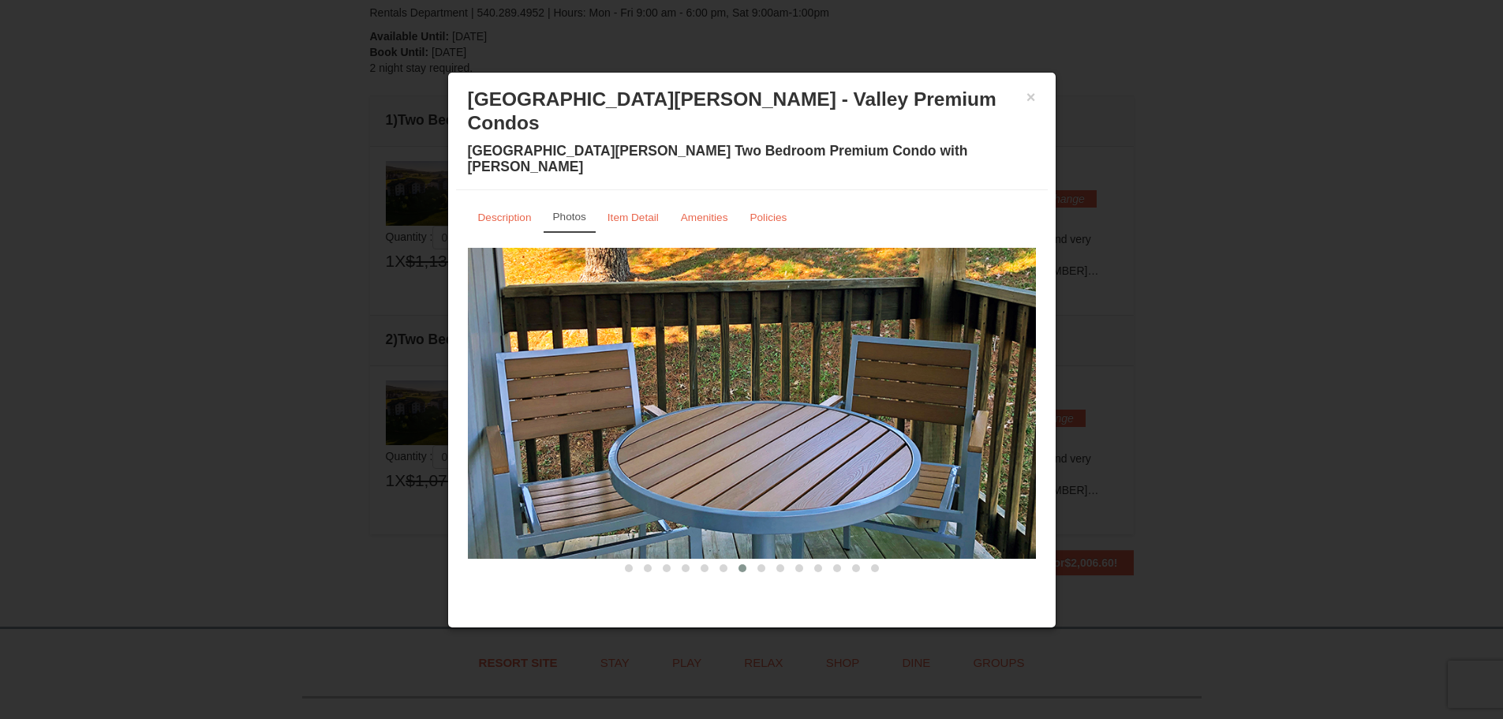
drag, startPoint x: 831, startPoint y: 343, endPoint x: 553, endPoint y: 335, distance: 277.8
click at [553, 335] on img at bounding box center [752, 403] width 568 height 311
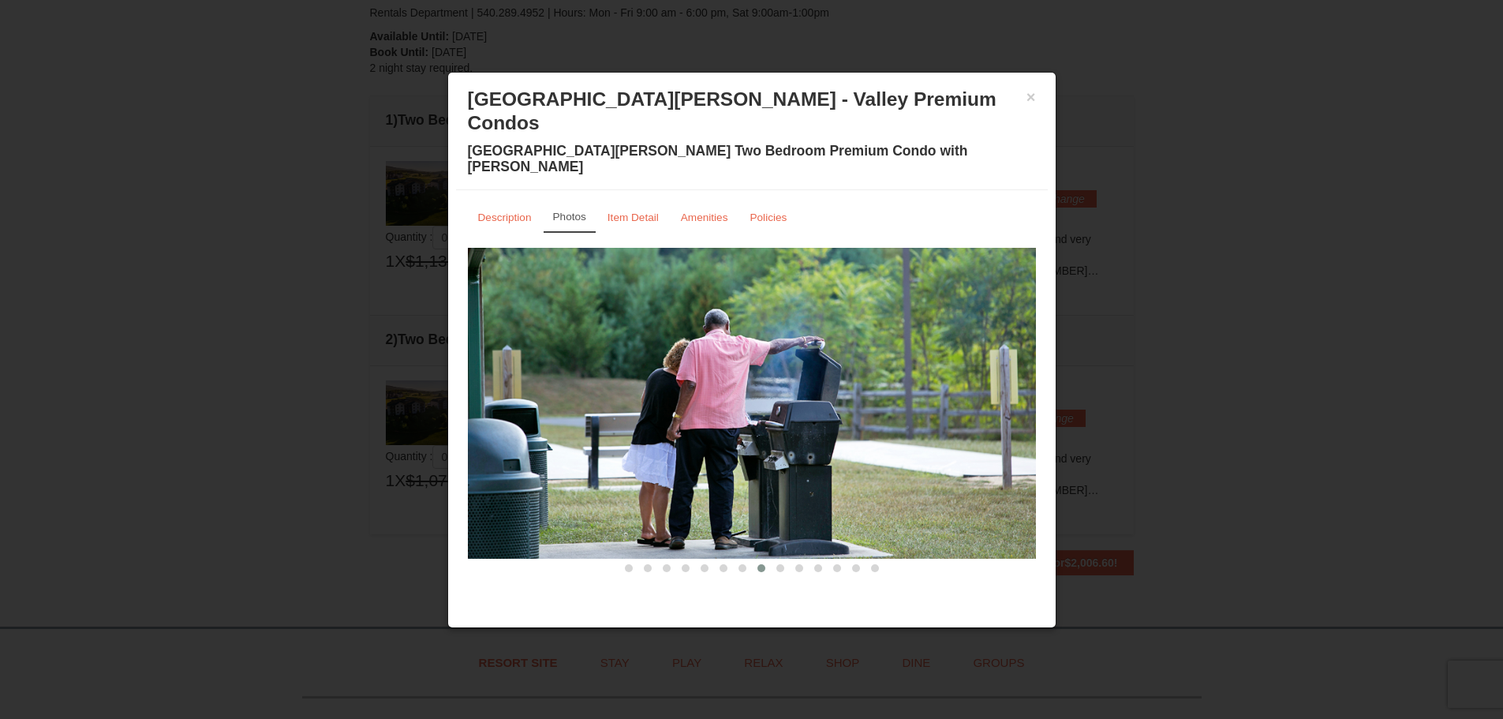
drag, startPoint x: 800, startPoint y: 331, endPoint x: 537, endPoint y: 338, distance: 262.8
click at [587, 336] on img at bounding box center [752, 403] width 568 height 311
drag, startPoint x: 839, startPoint y: 342, endPoint x: 514, endPoint y: 331, distance: 325.2
click at [514, 331] on img at bounding box center [752, 403] width 568 height 311
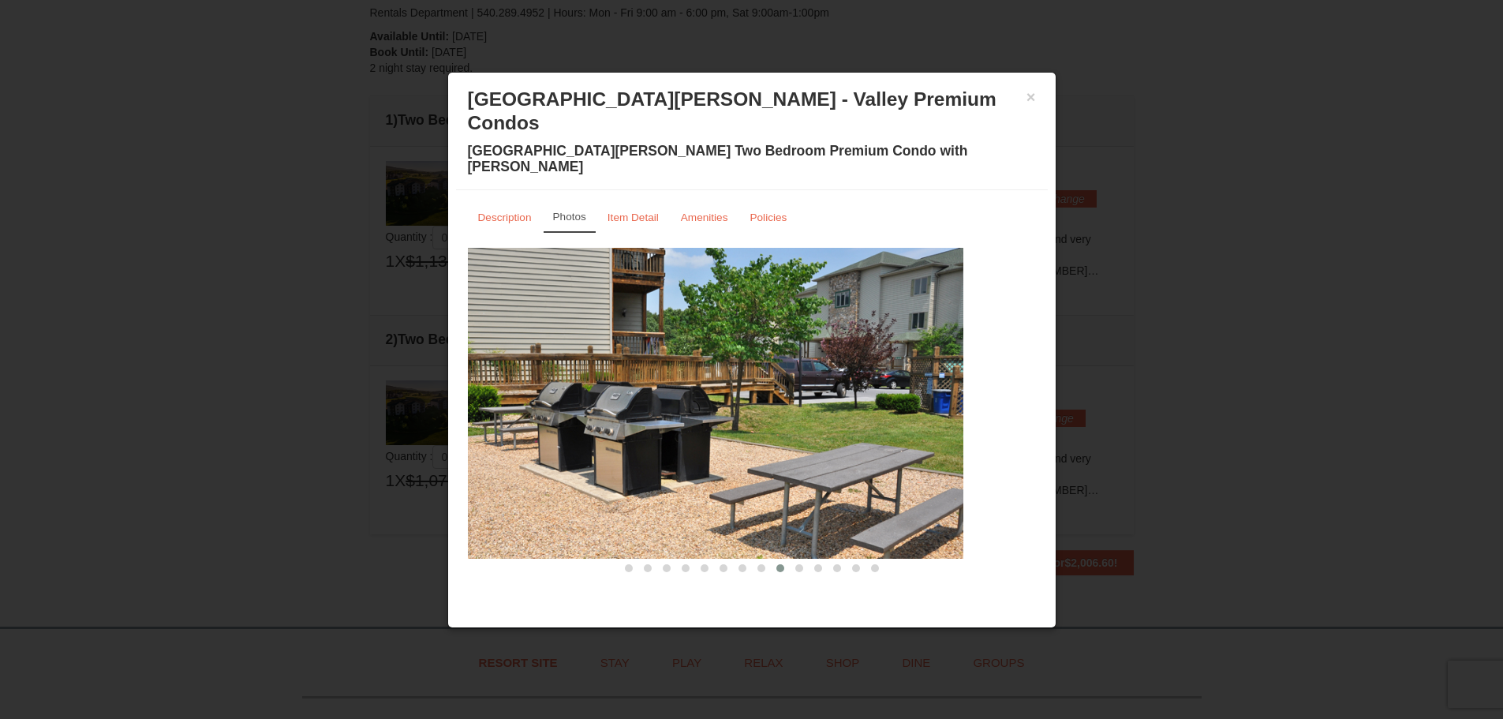
drag, startPoint x: 813, startPoint y: 334, endPoint x: 514, endPoint y: 334, distance: 298.2
click at [647, 332] on img at bounding box center [679, 403] width 568 height 311
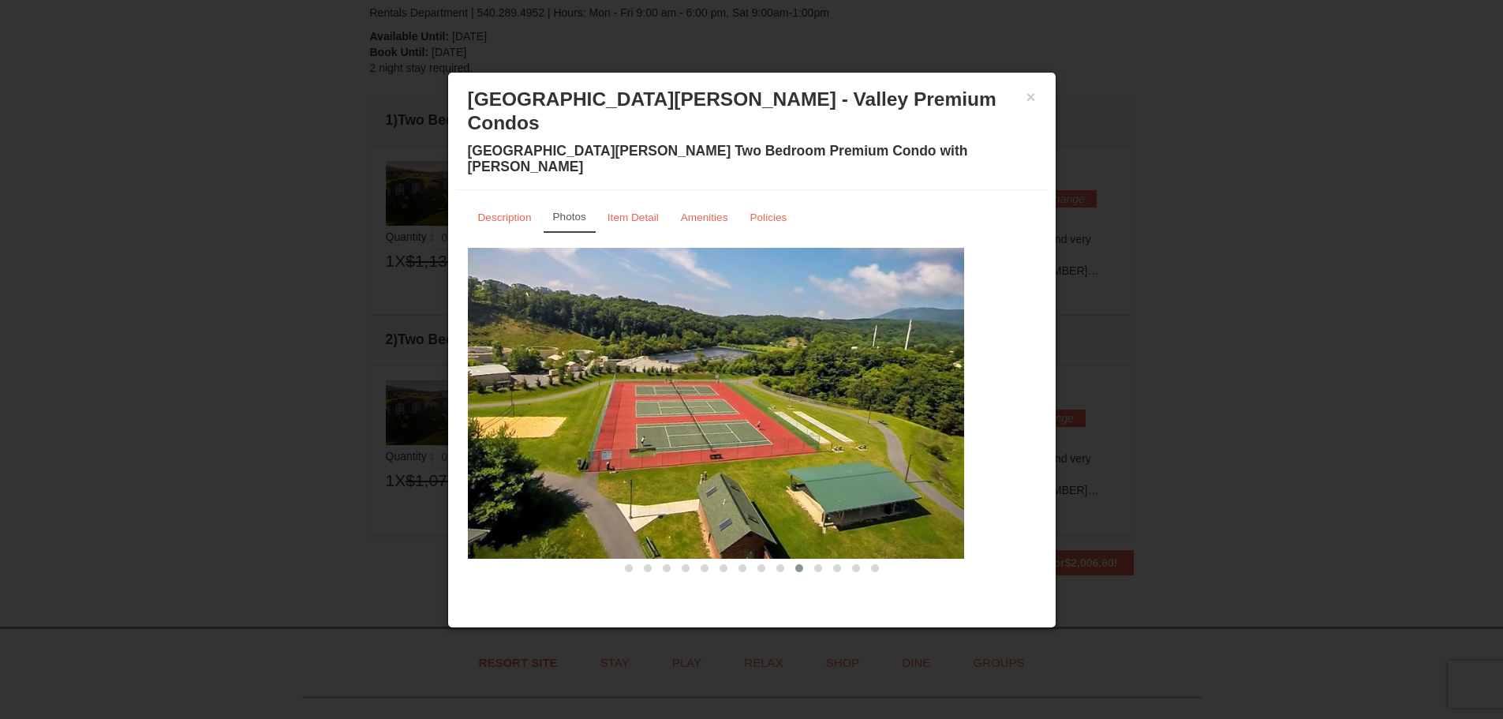
drag, startPoint x: 841, startPoint y: 334, endPoint x: 476, endPoint y: 334, distance: 365.2
click at [471, 334] on img at bounding box center [680, 403] width 568 height 311
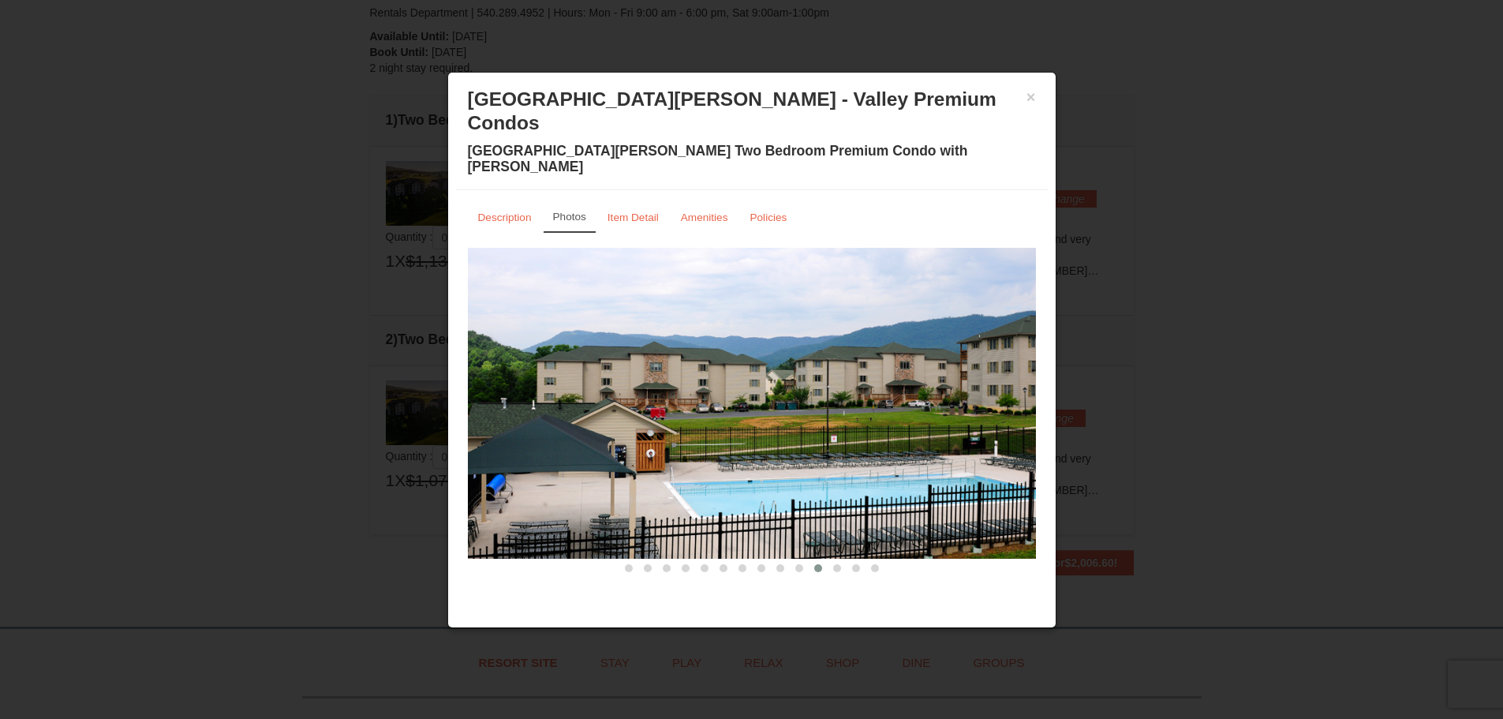
drag, startPoint x: 570, startPoint y: 310, endPoint x: 410, endPoint y: 310, distance: 159.3
click at [492, 308] on img at bounding box center [752, 403] width 568 height 311
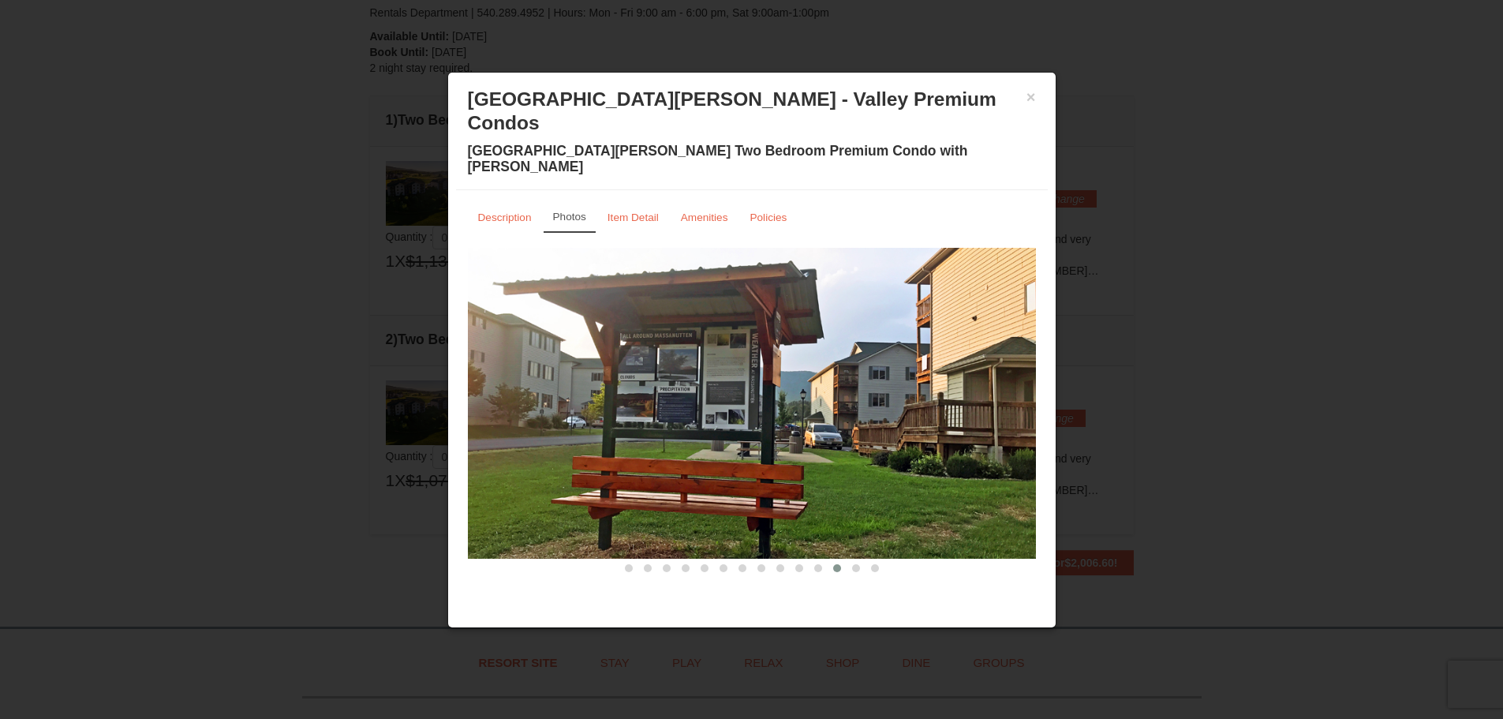
drag, startPoint x: 880, startPoint y: 329, endPoint x: 655, endPoint y: 319, distance: 225.8
click at [659, 319] on img at bounding box center [752, 403] width 568 height 311
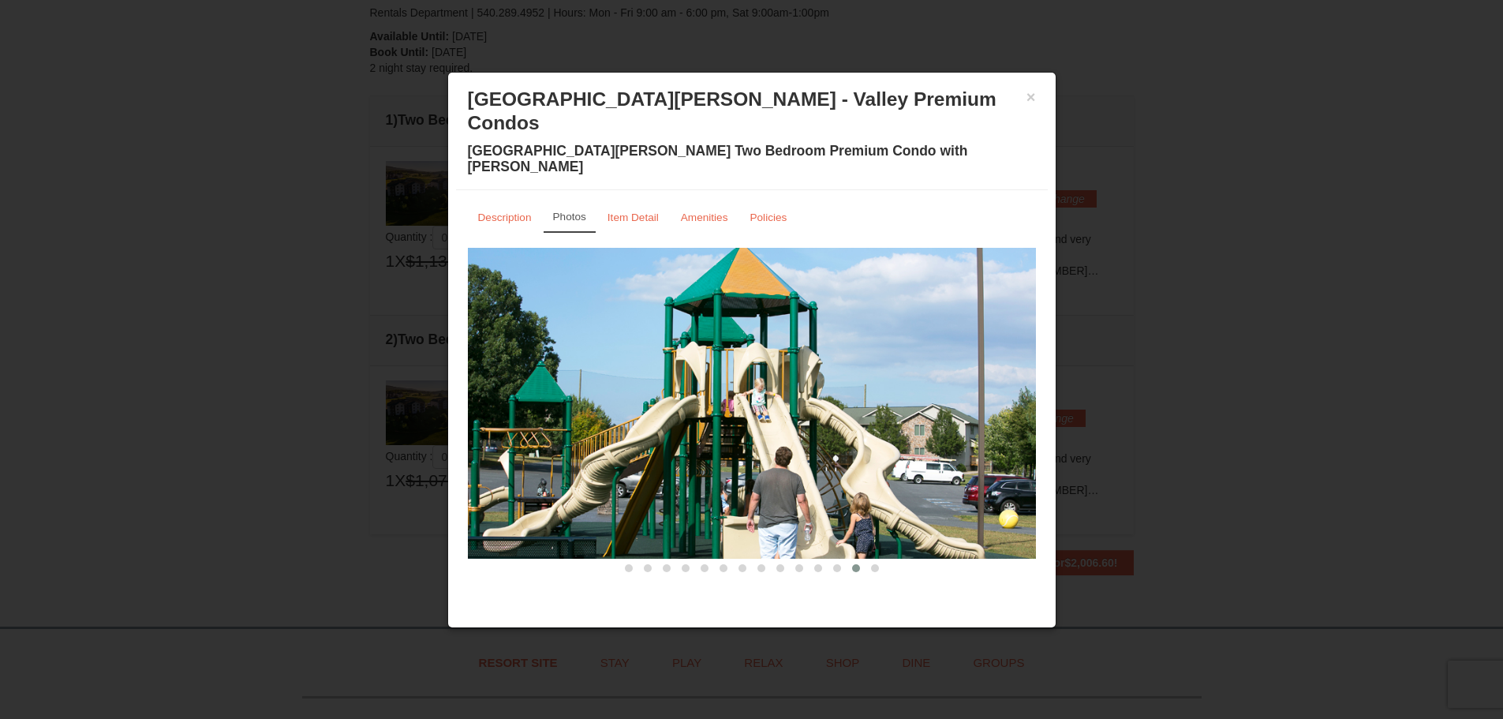
drag, startPoint x: 718, startPoint y: 286, endPoint x: 592, endPoint y: 285, distance: 126.2
click at [592, 285] on img at bounding box center [752, 403] width 568 height 311
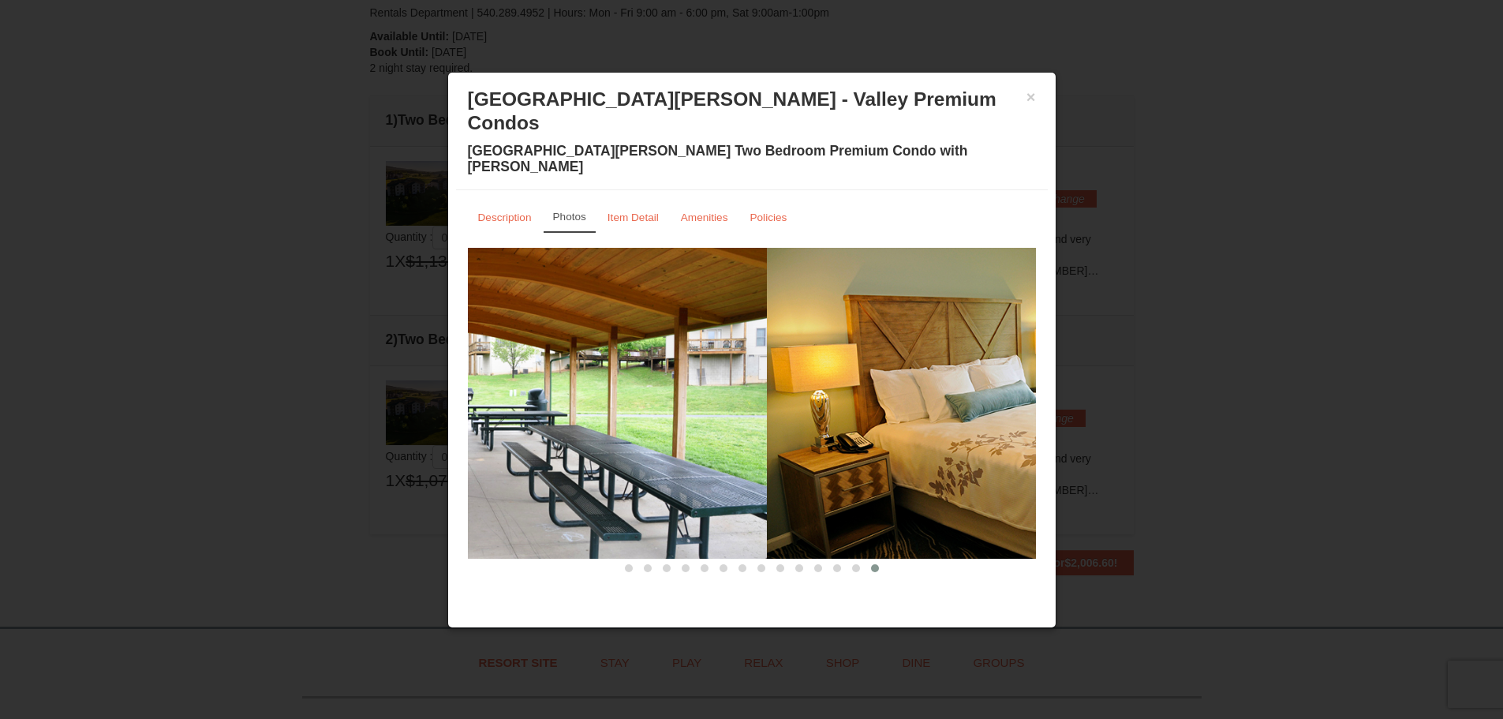
drag, startPoint x: 817, startPoint y: 297, endPoint x: 540, endPoint y: 302, distance: 276.9
click at [540, 302] on img at bounding box center [483, 403] width 568 height 311
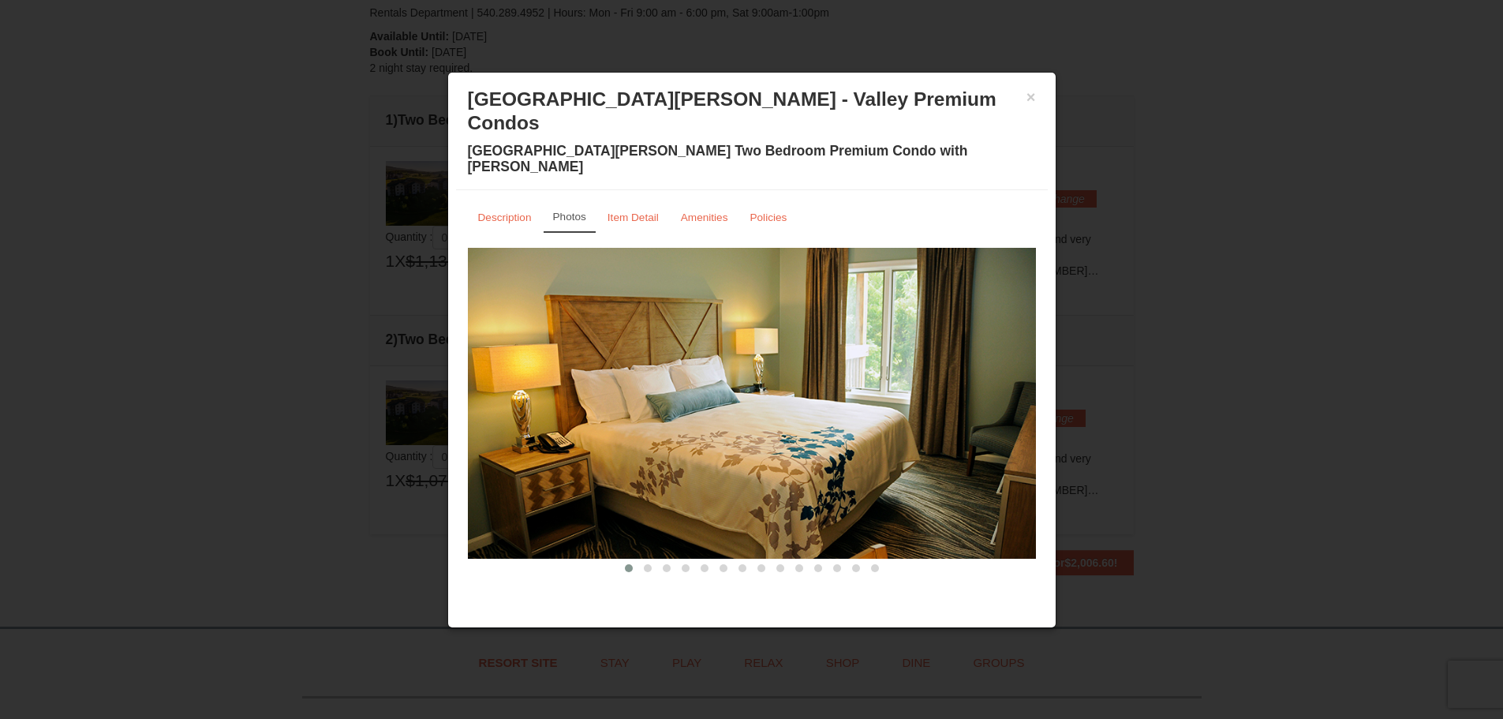
drag, startPoint x: 769, startPoint y: 301, endPoint x: 463, endPoint y: 298, distance: 306.1
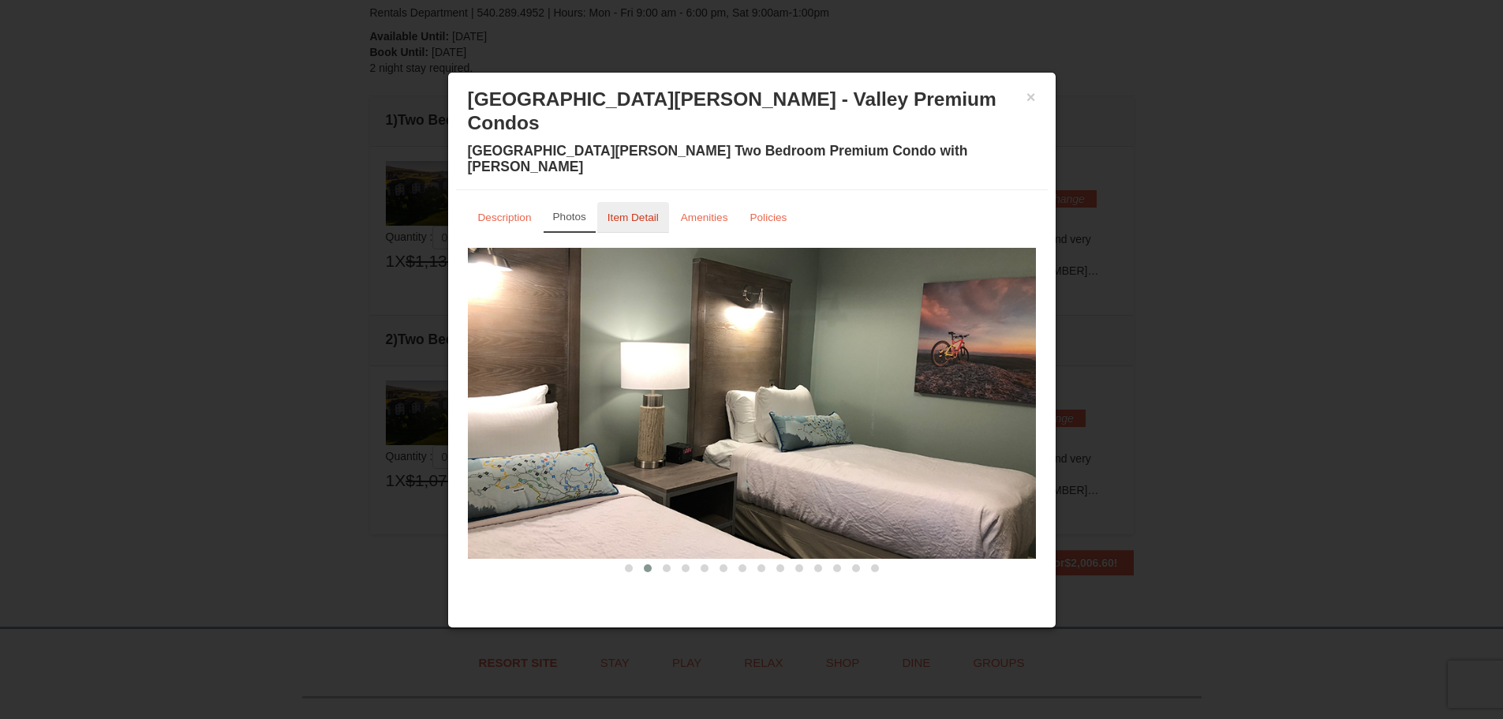
click at [622, 211] on small "Item Detail" at bounding box center [632, 217] width 51 height 12
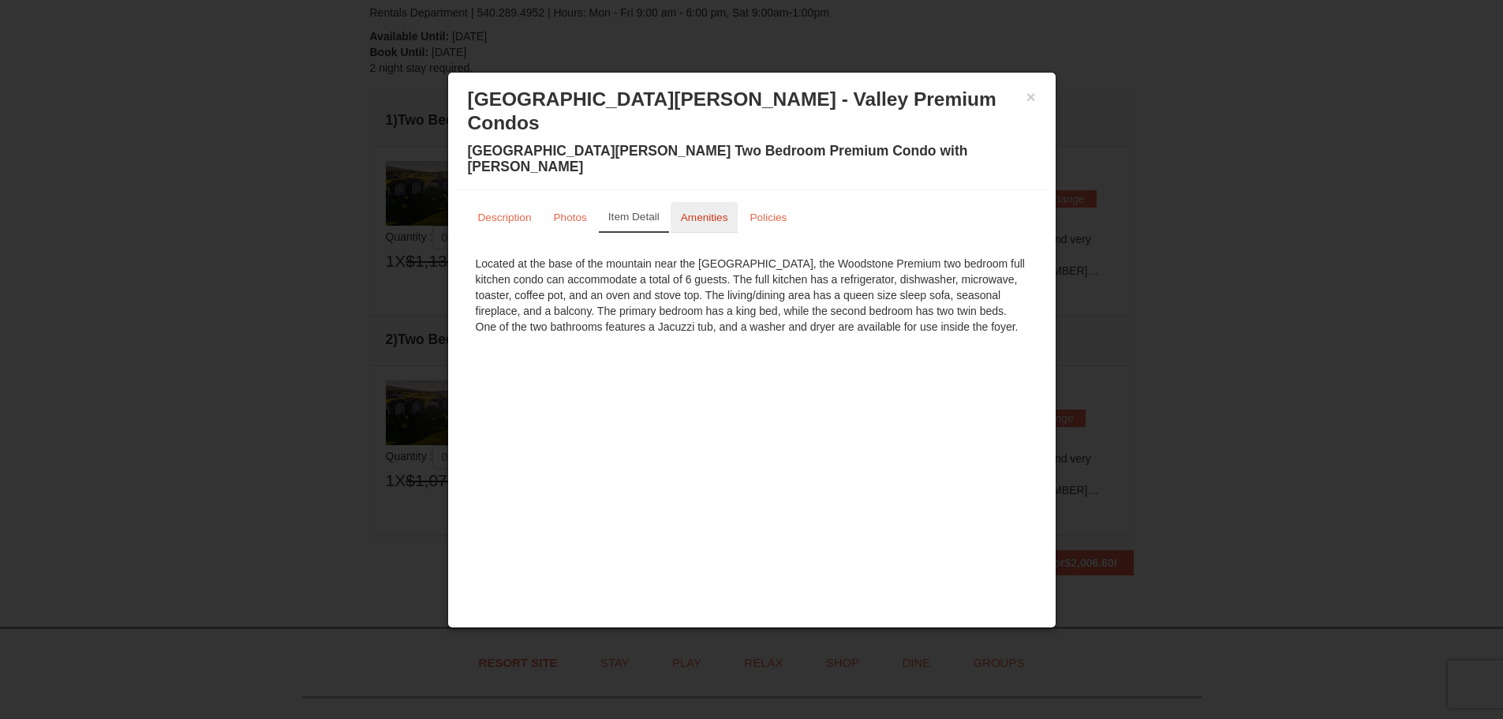
click at [685, 211] on small "Amenities" at bounding box center [704, 217] width 47 height 12
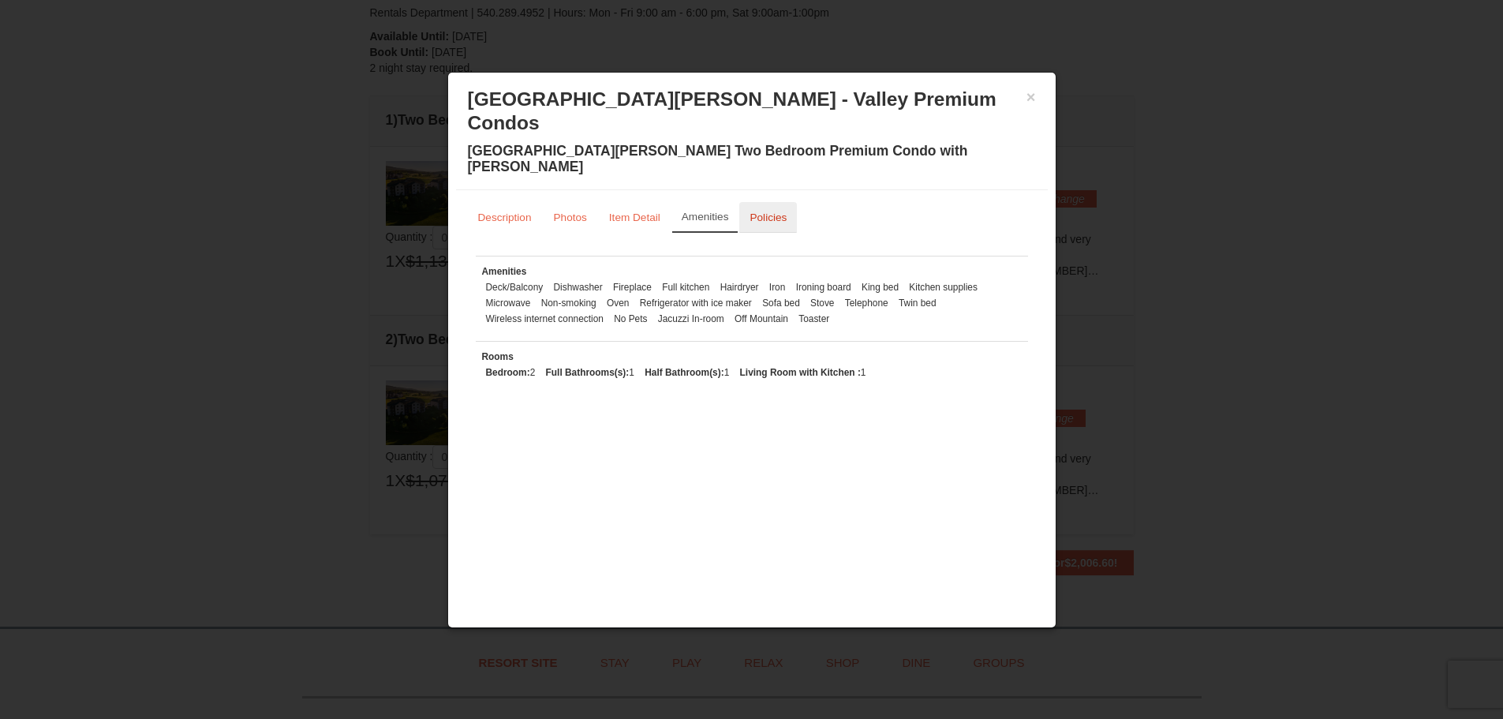
click at [769, 211] on small "Policies" at bounding box center [767, 217] width 37 height 12
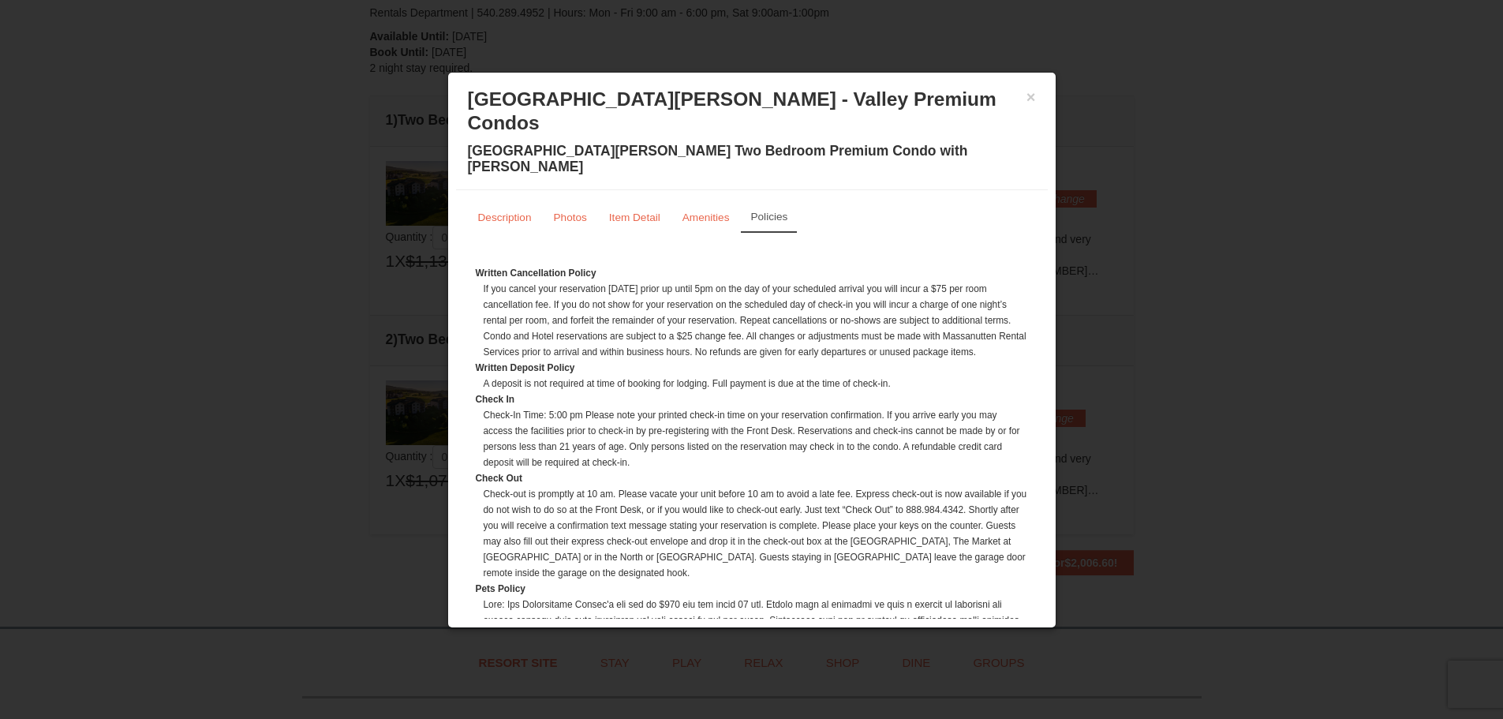
click at [1036, 105] on div "× Woodstone Meadows - Valley Premium Condos Woodstone Meadows Two Bedroom Premi…" at bounding box center [752, 135] width 592 height 110
click at [1031, 98] on button "×" at bounding box center [1030, 97] width 9 height 16
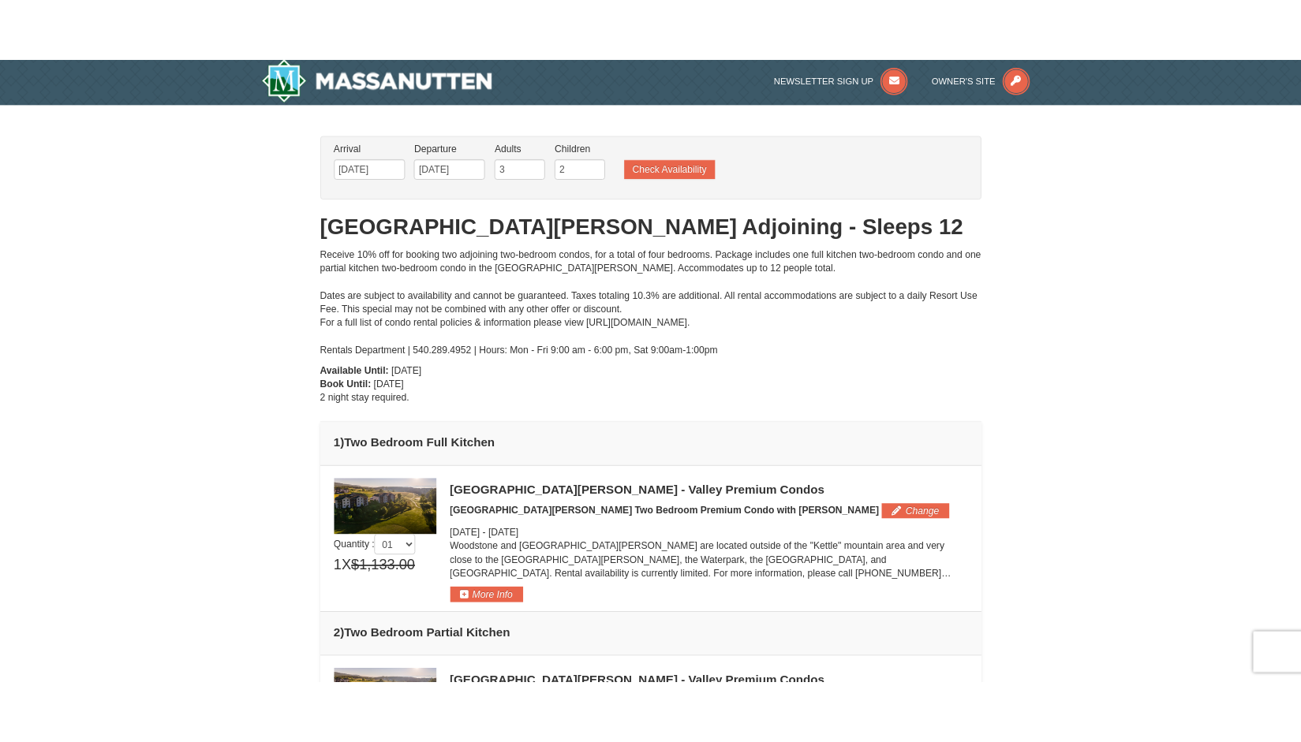
scroll to position [0, 0]
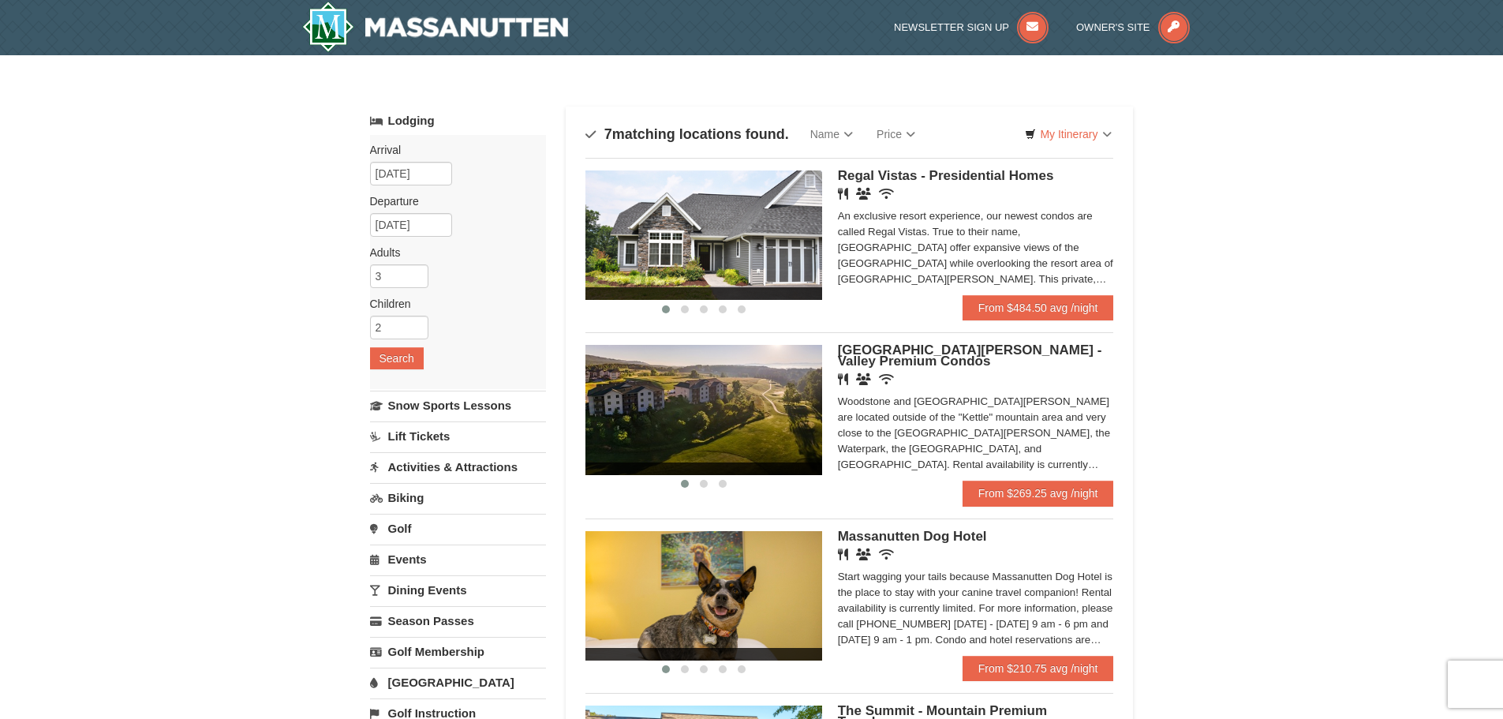
click at [812, 219] on img at bounding box center [703, 234] width 237 height 129
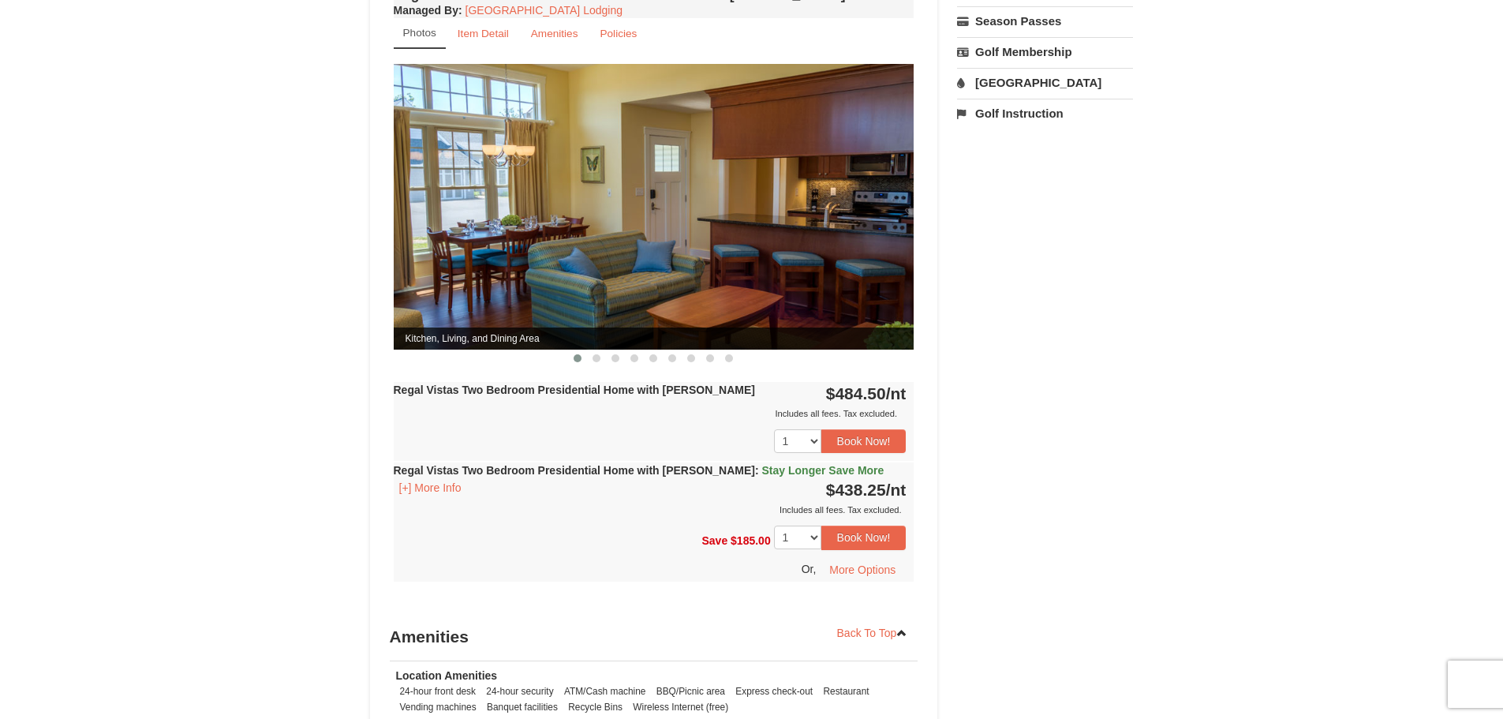
scroll to position [552, 0]
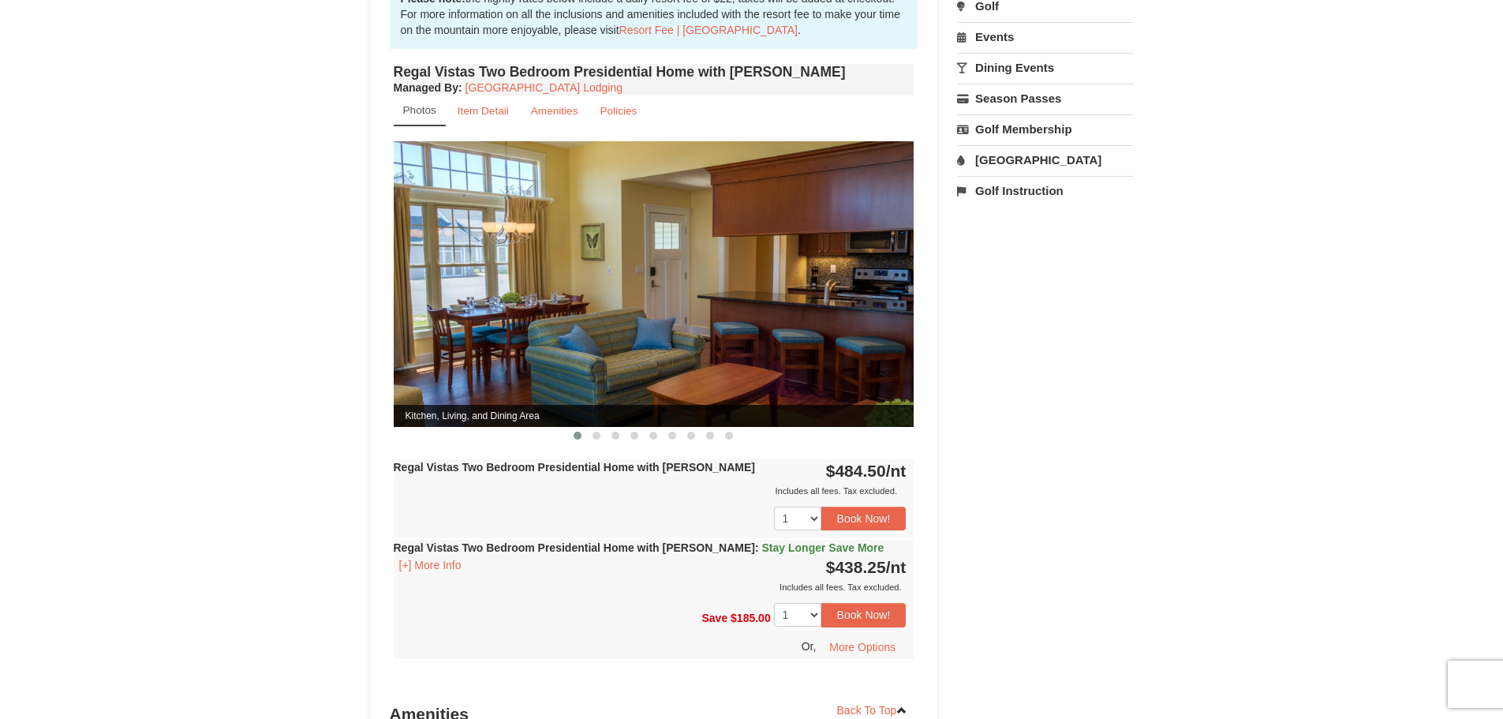
click at [897, 258] on img at bounding box center [654, 283] width 521 height 285
click at [897, 265] on img at bounding box center [654, 283] width 521 height 285
drag, startPoint x: 870, startPoint y: 267, endPoint x: 614, endPoint y: 288, distance: 257.2
click at [615, 288] on img at bounding box center [654, 283] width 521 height 285
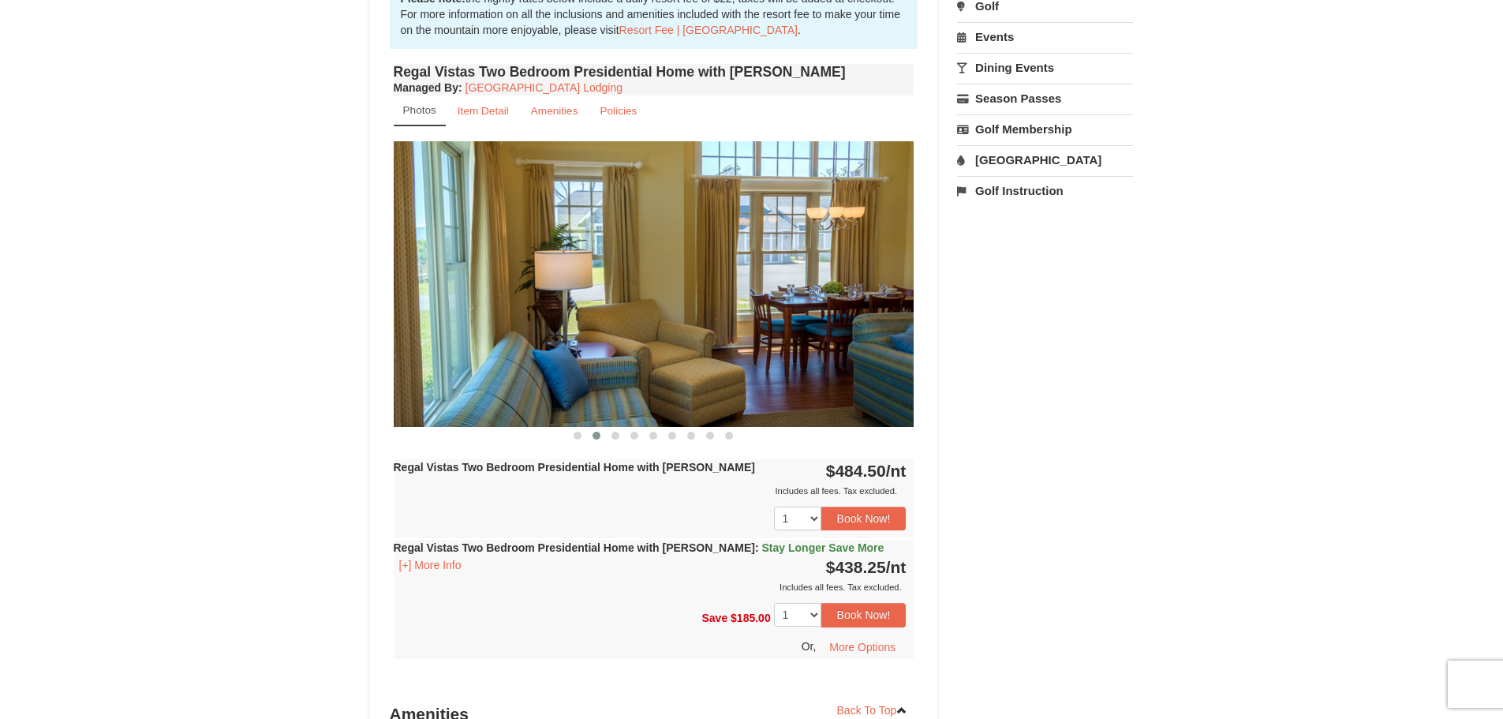
drag, startPoint x: 797, startPoint y: 276, endPoint x: 626, endPoint y: 276, distance: 170.4
click at [627, 276] on img at bounding box center [654, 283] width 521 height 285
drag, startPoint x: 798, startPoint y: 270, endPoint x: 557, endPoint y: 273, distance: 240.6
click at [557, 273] on img at bounding box center [654, 283] width 521 height 285
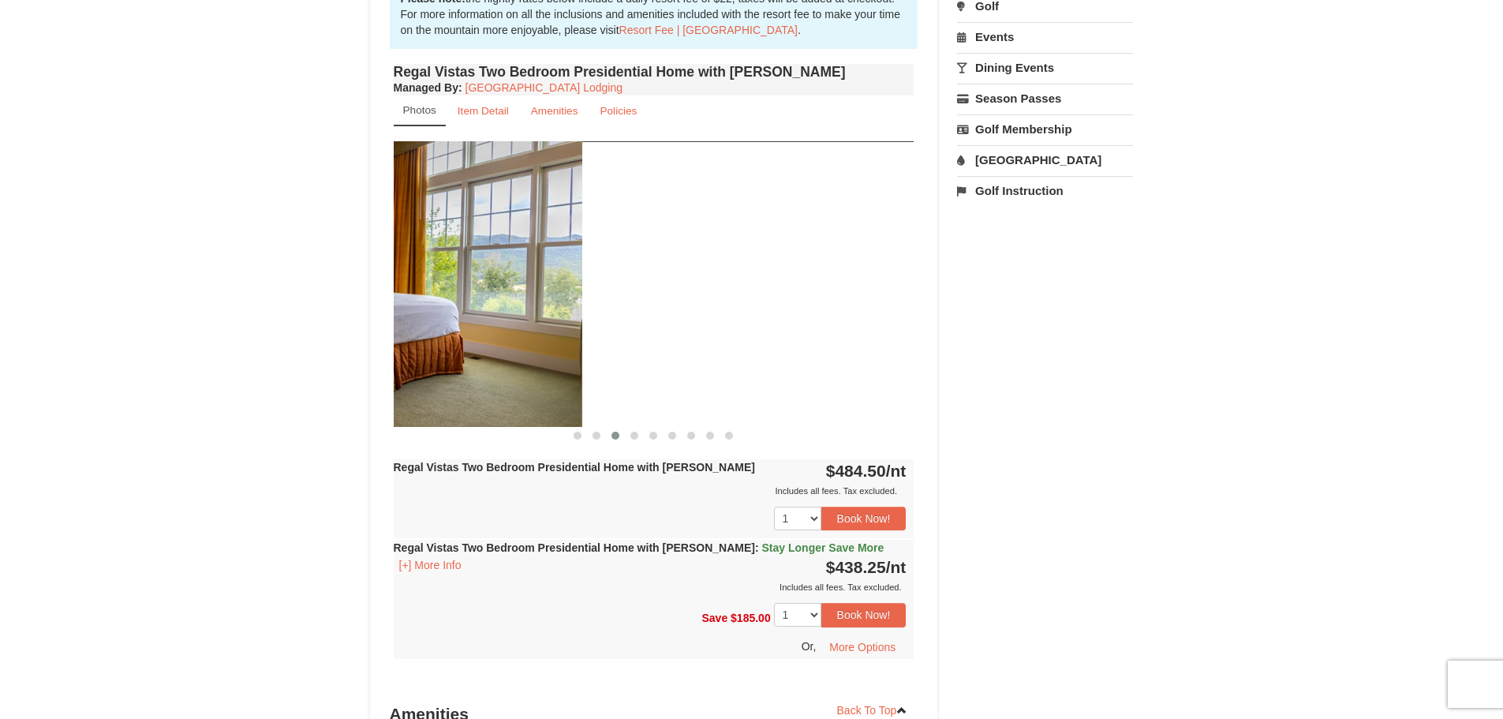
drag, startPoint x: 813, startPoint y: 258, endPoint x: 488, endPoint y: 260, distance: 325.8
click at [480, 259] on img at bounding box center [322, 283] width 521 height 285
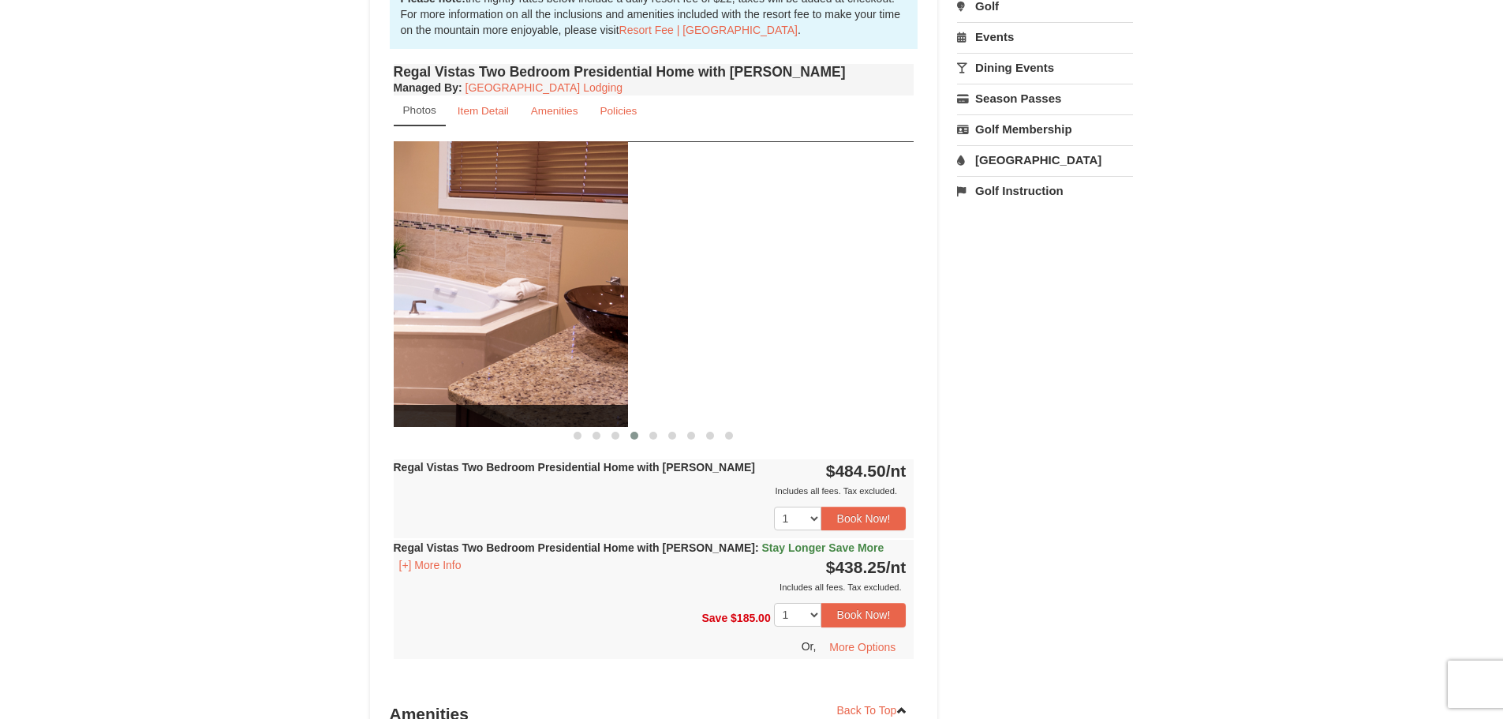
drag, startPoint x: 722, startPoint y: 250, endPoint x: 465, endPoint y: 259, distance: 257.3
click at [465, 259] on img at bounding box center [367, 283] width 521 height 285
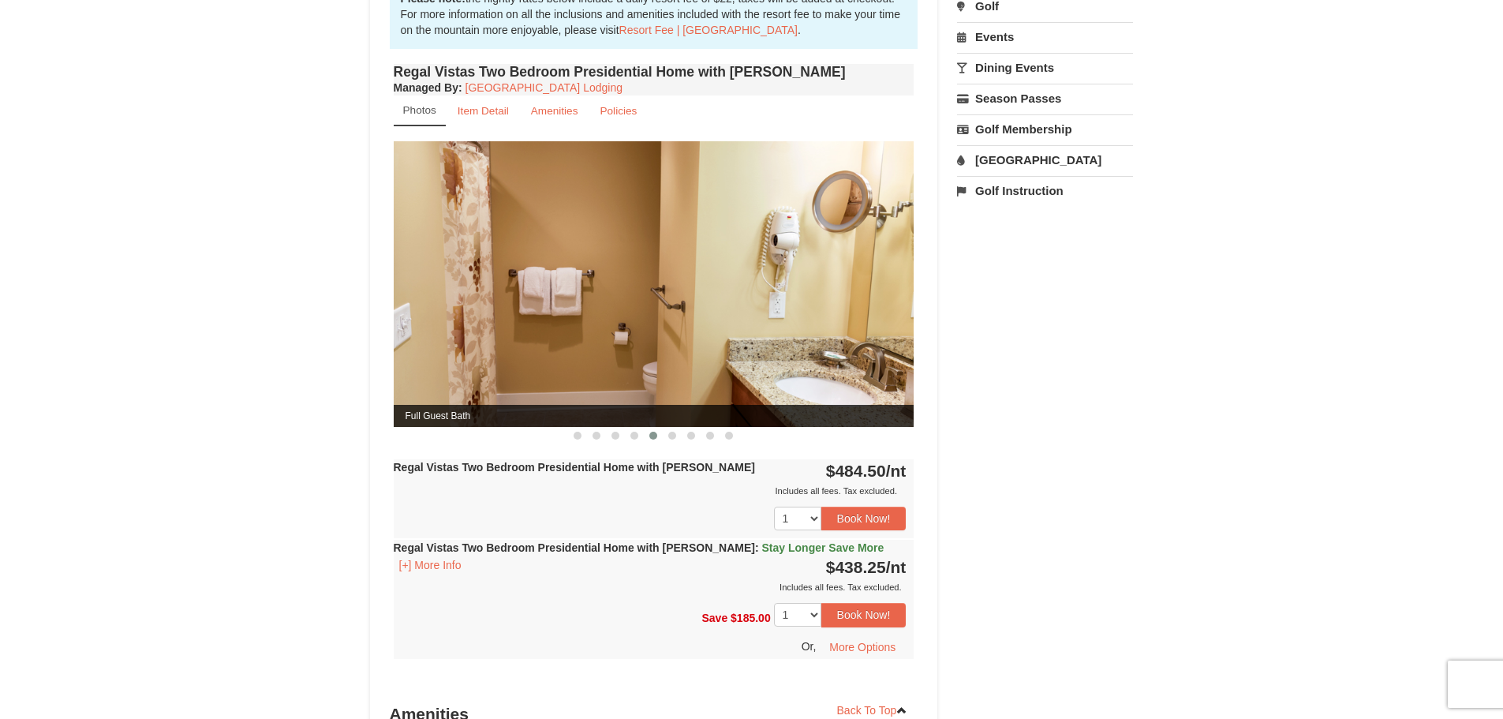
drag, startPoint x: 809, startPoint y: 254, endPoint x: 455, endPoint y: 254, distance: 354.2
click at [455, 254] on img at bounding box center [654, 283] width 521 height 285
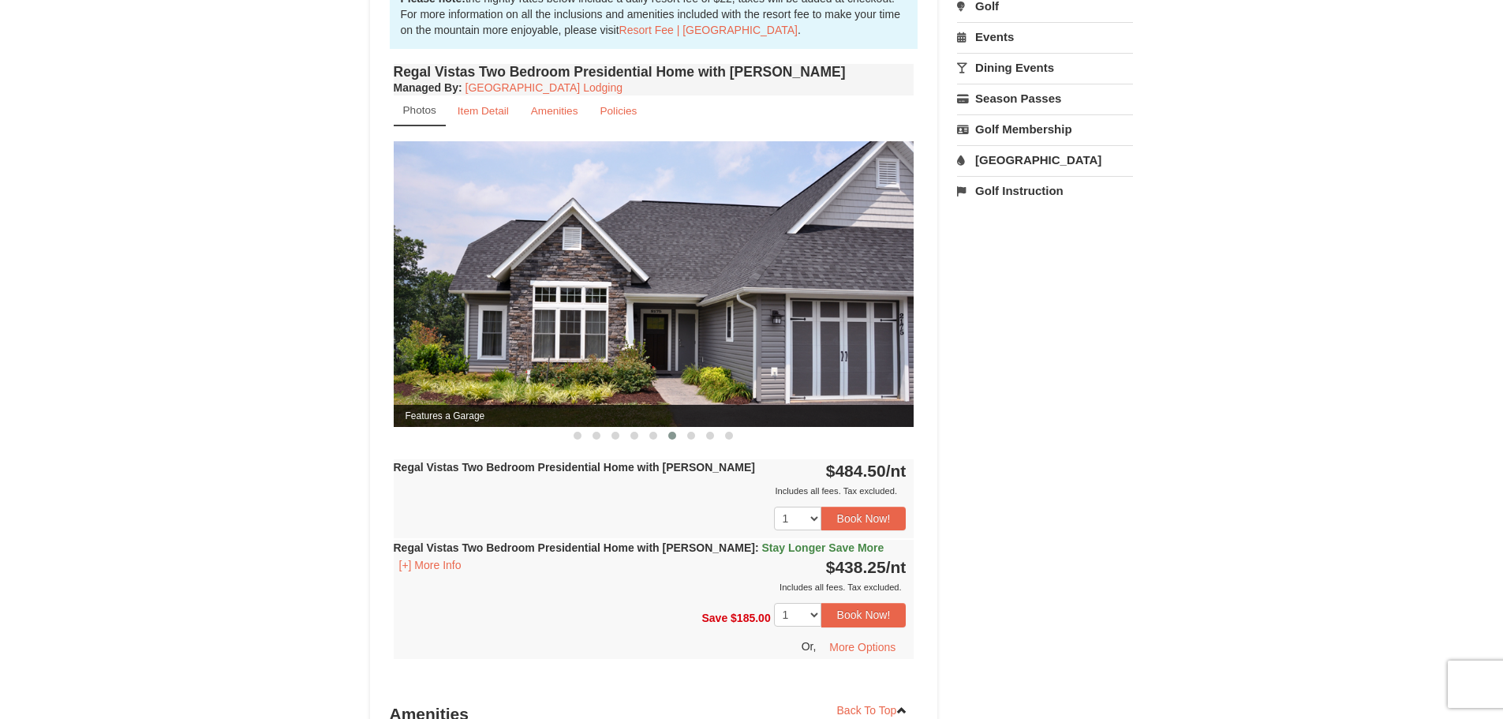
drag, startPoint x: 730, startPoint y: 256, endPoint x: 429, endPoint y: 256, distance: 301.3
click at [428, 254] on img at bounding box center [654, 283] width 521 height 285
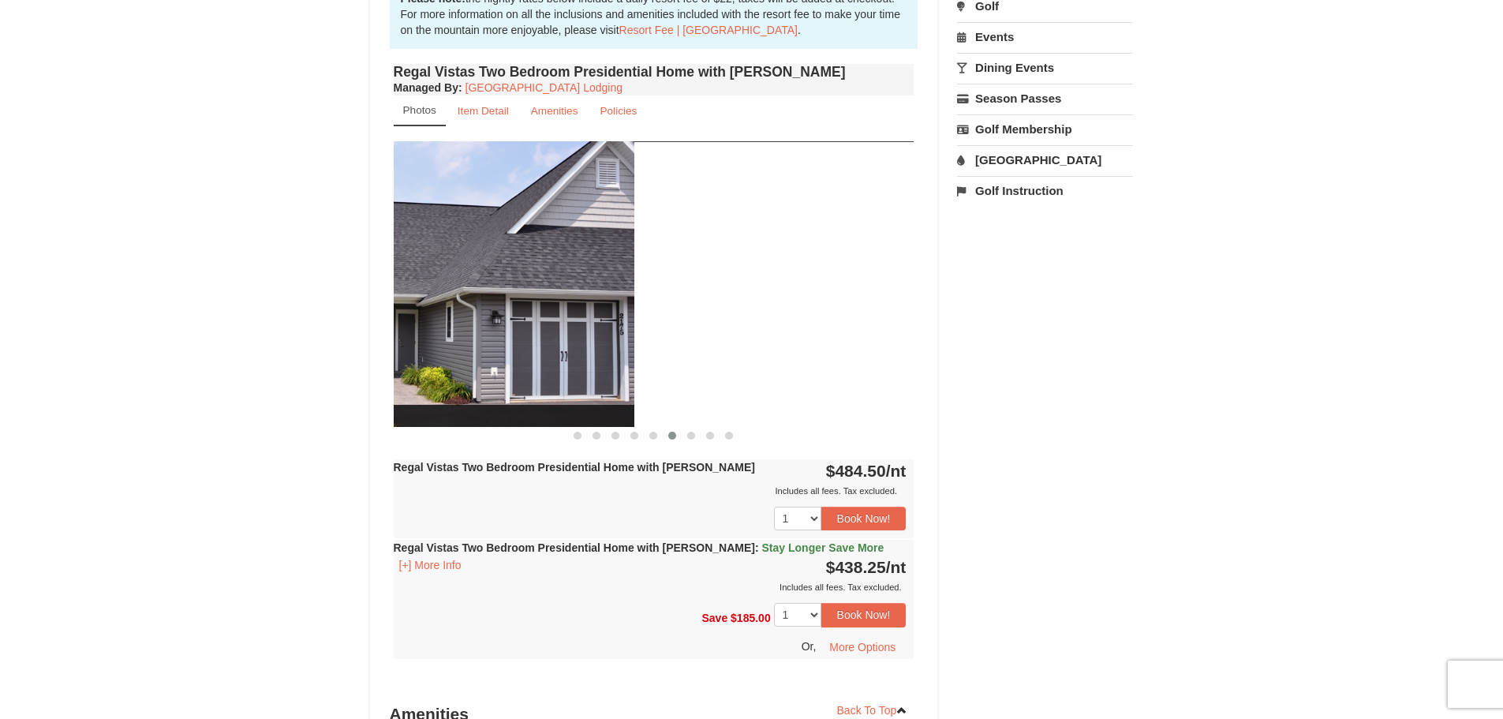
drag, startPoint x: 820, startPoint y: 257, endPoint x: 476, endPoint y: 259, distance: 343.2
click at [477, 258] on img at bounding box center [374, 283] width 521 height 285
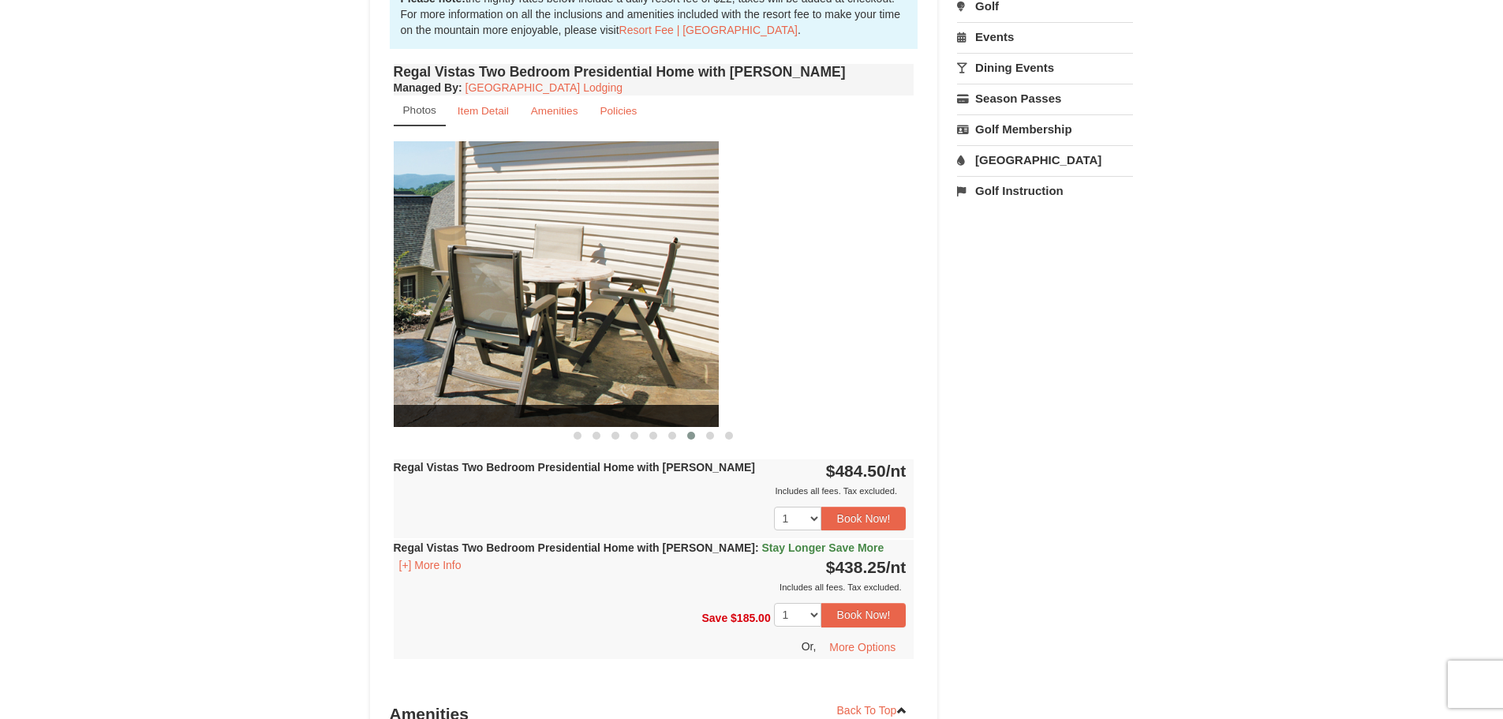
drag, startPoint x: 754, startPoint y: 265, endPoint x: 401, endPoint y: 266, distance: 353.4
click at [401, 266] on img at bounding box center [458, 283] width 521 height 285
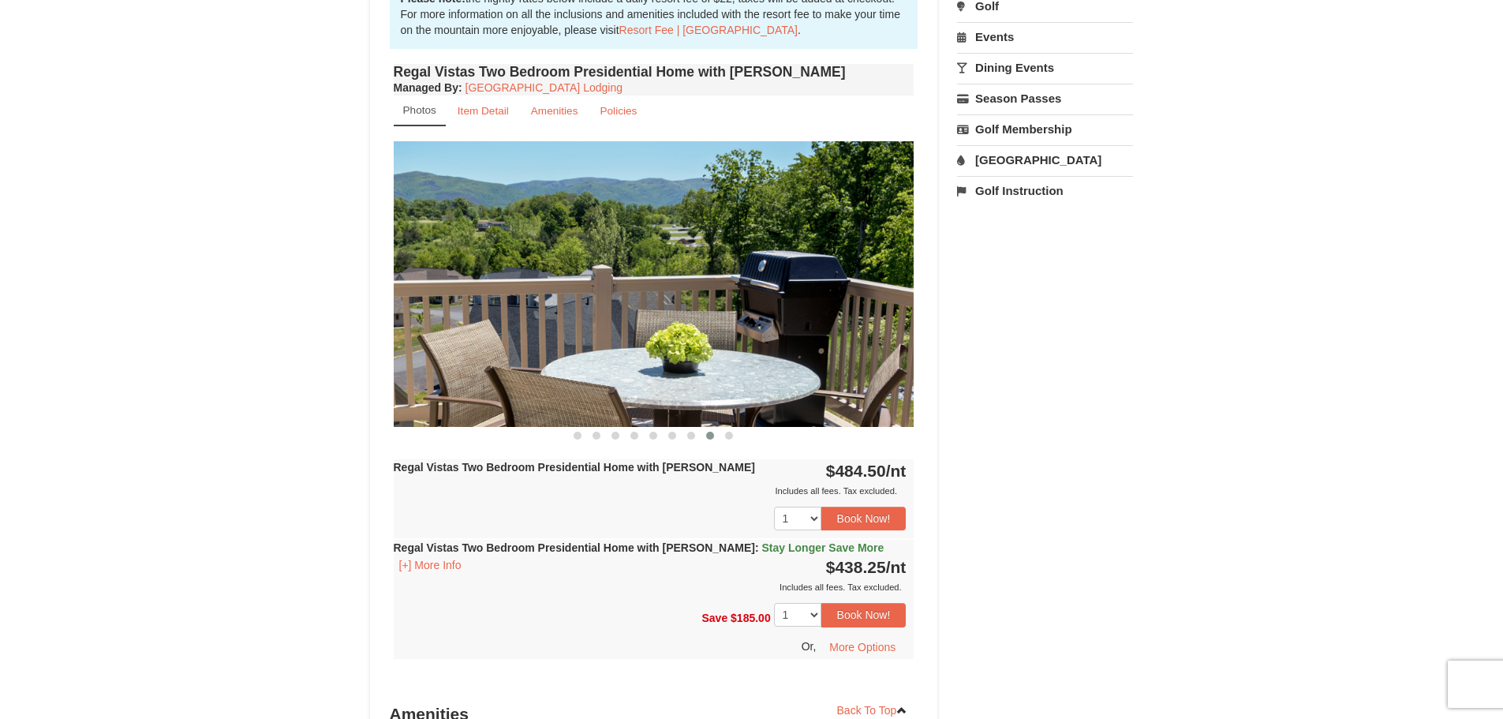
drag, startPoint x: 767, startPoint y: 256, endPoint x: 442, endPoint y: 259, distance: 325.0
click at [442, 259] on img at bounding box center [654, 283] width 521 height 285
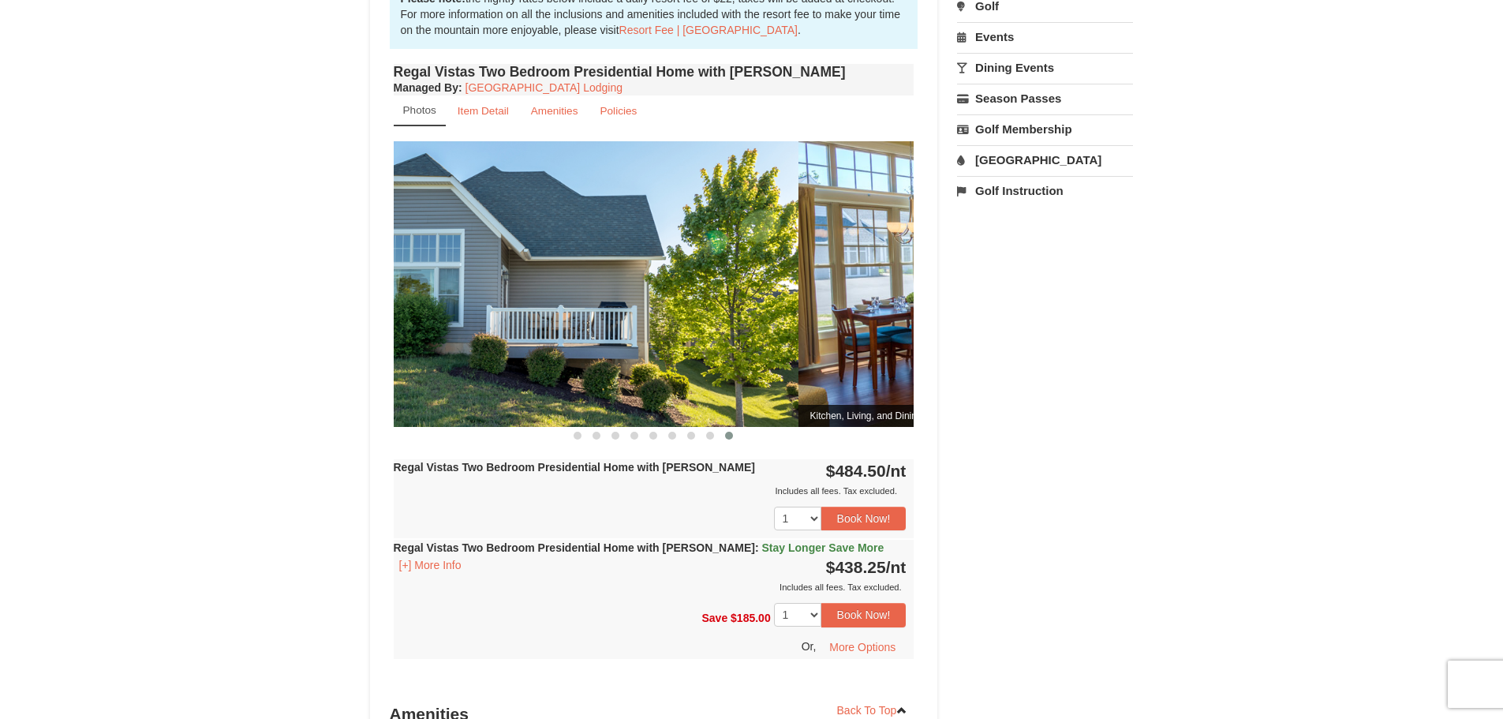
drag, startPoint x: 719, startPoint y: 249, endPoint x: 450, endPoint y: 255, distance: 268.3
click at [471, 254] on img at bounding box center [538, 283] width 521 height 285
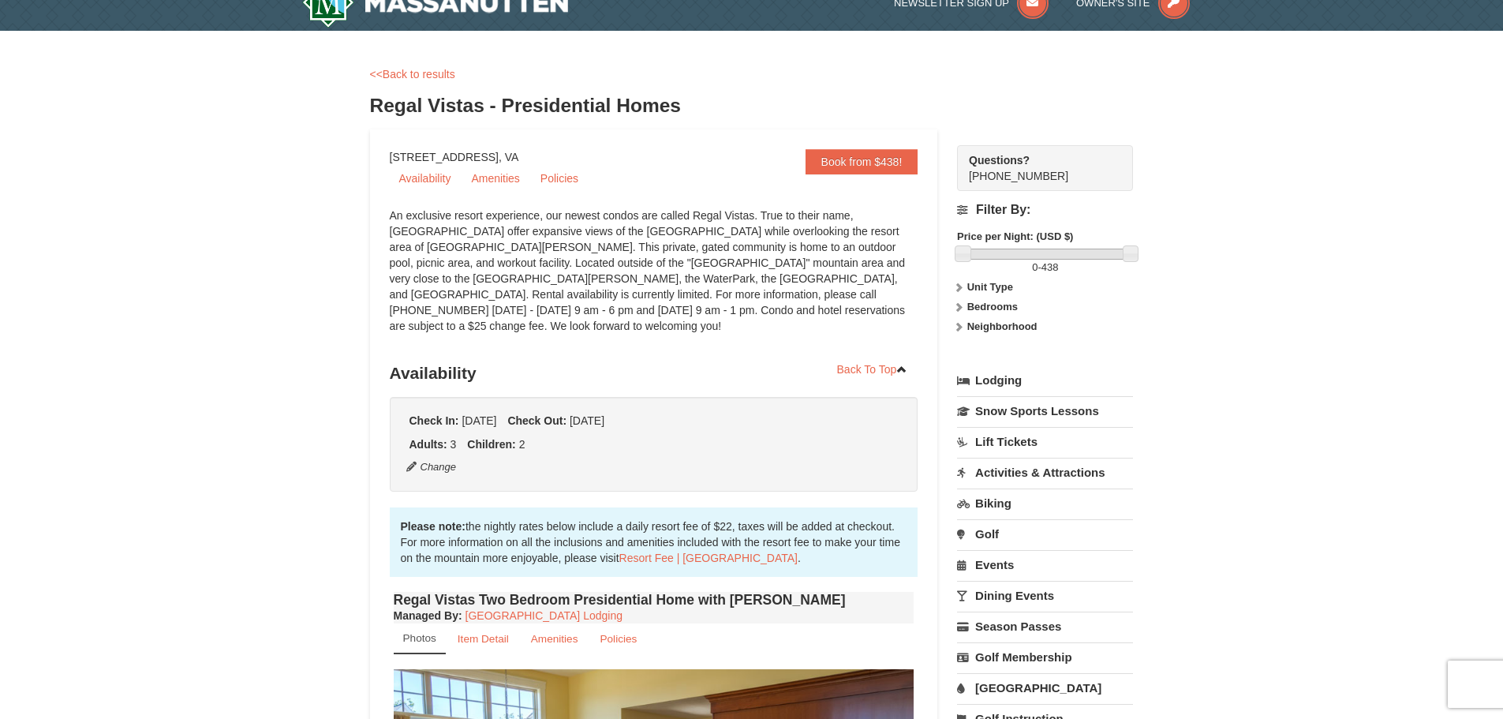
scroll to position [0, 0]
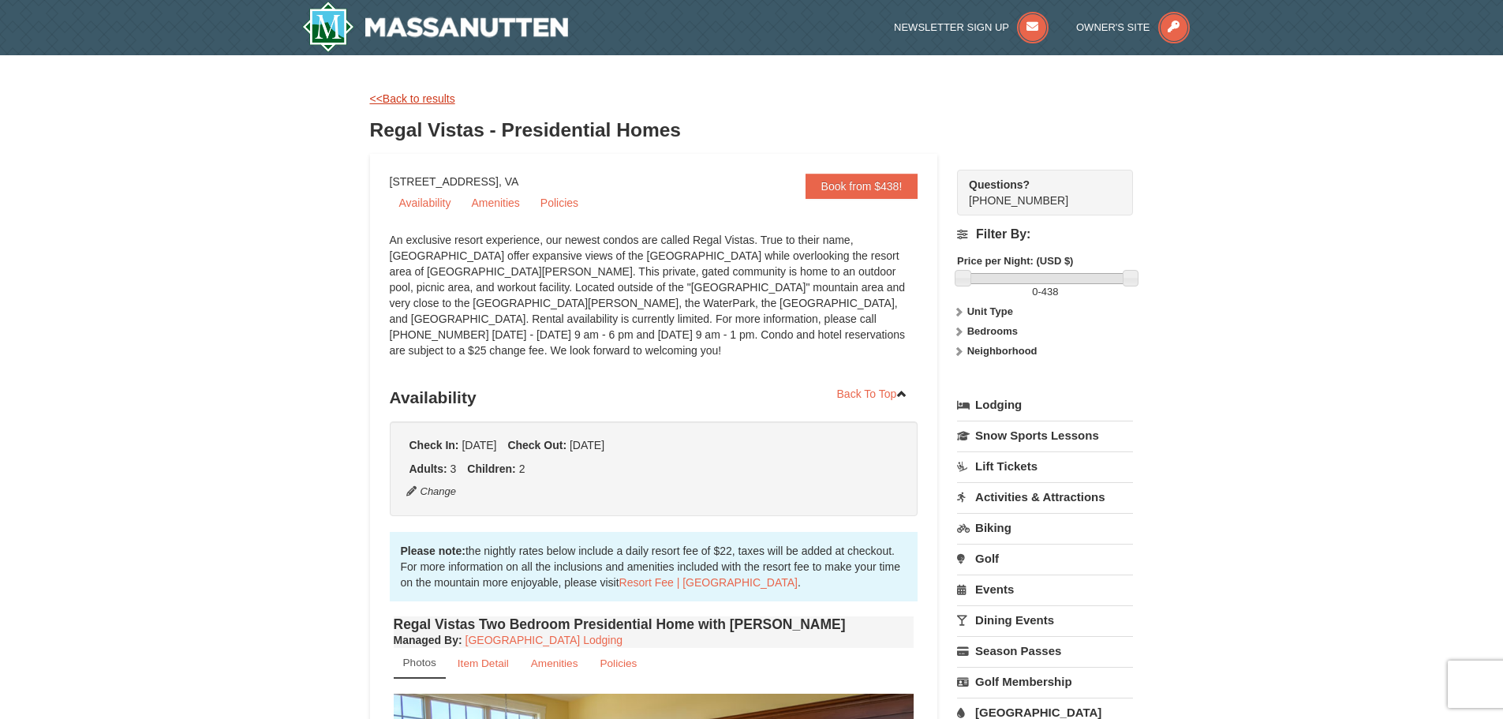
click at [432, 99] on link "<<Back to results" at bounding box center [412, 98] width 85 height 13
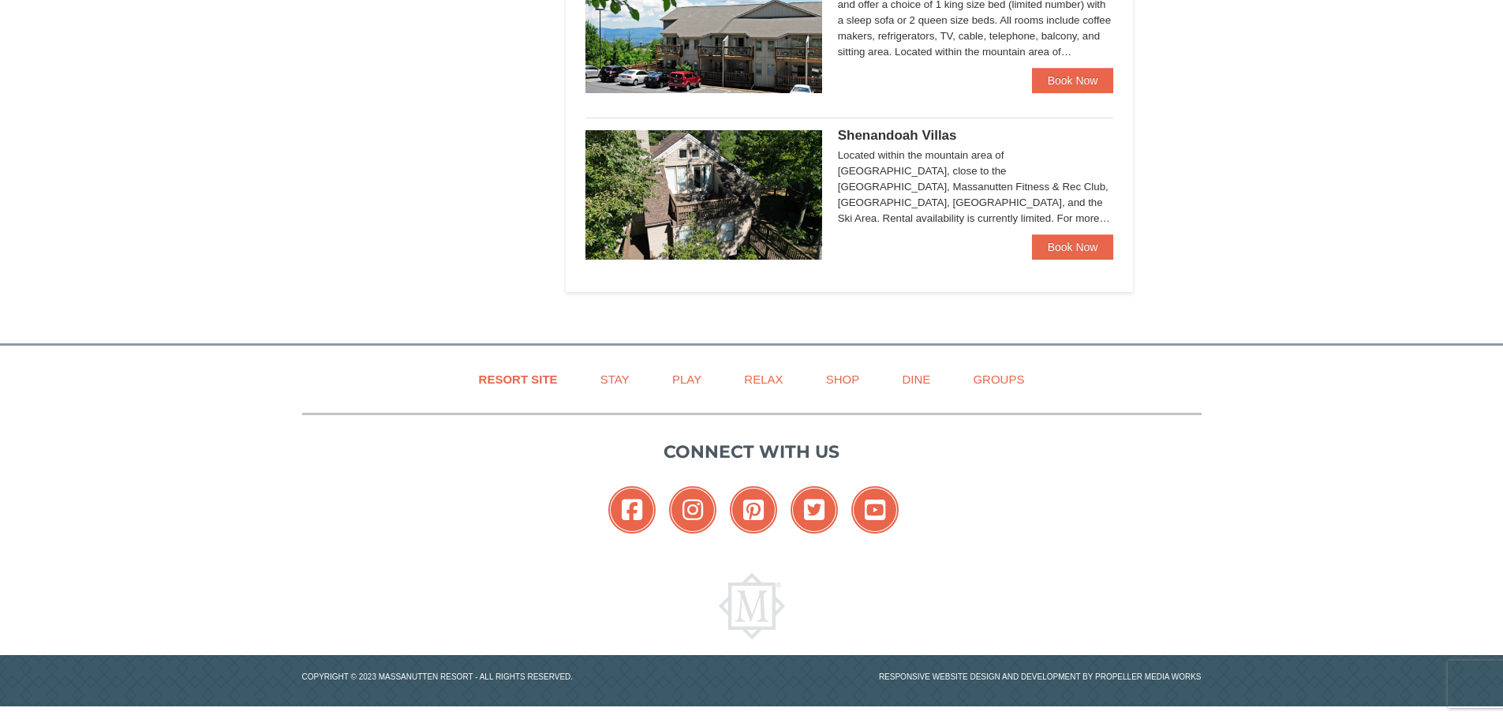
scroll to position [1042, 0]
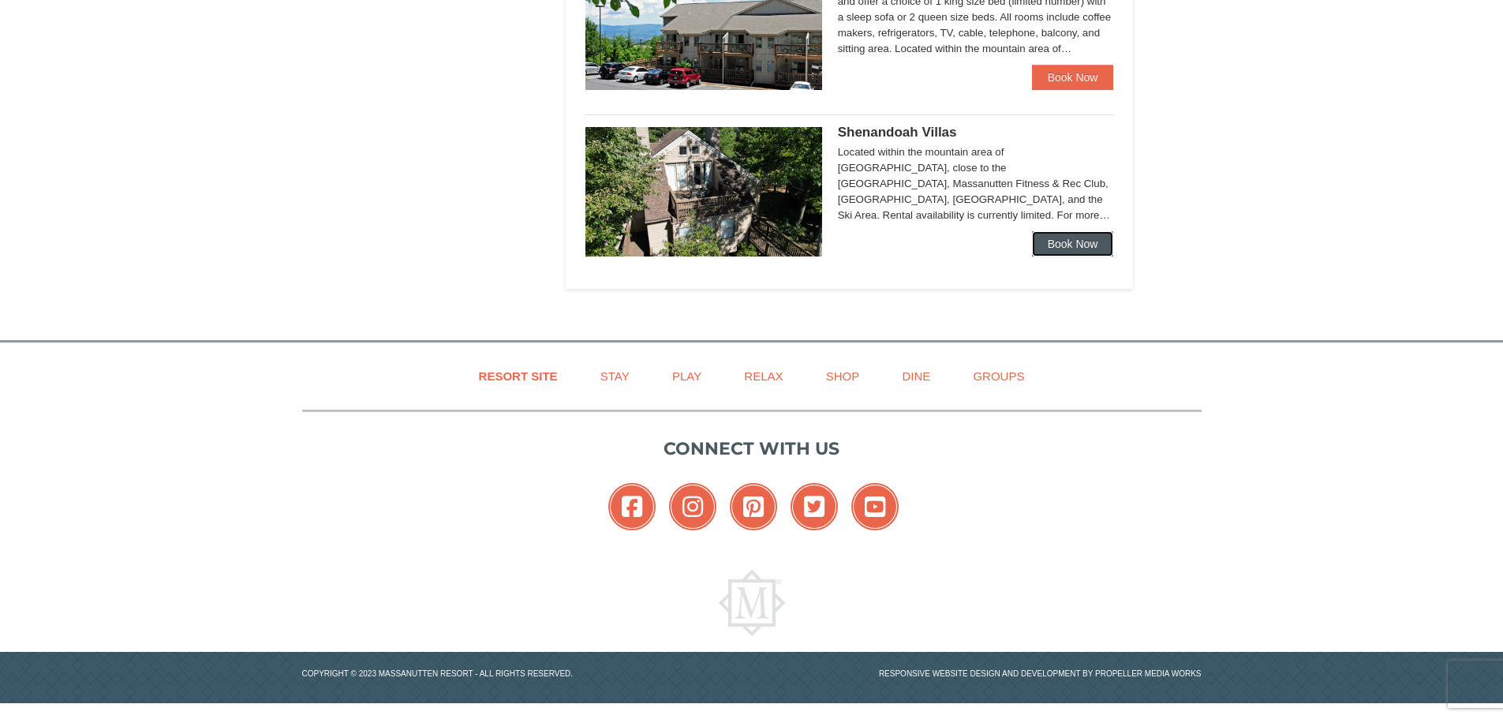
click at [1065, 248] on link "Book Now" at bounding box center [1073, 243] width 82 height 25
